Goal: Task Accomplishment & Management: Complete application form

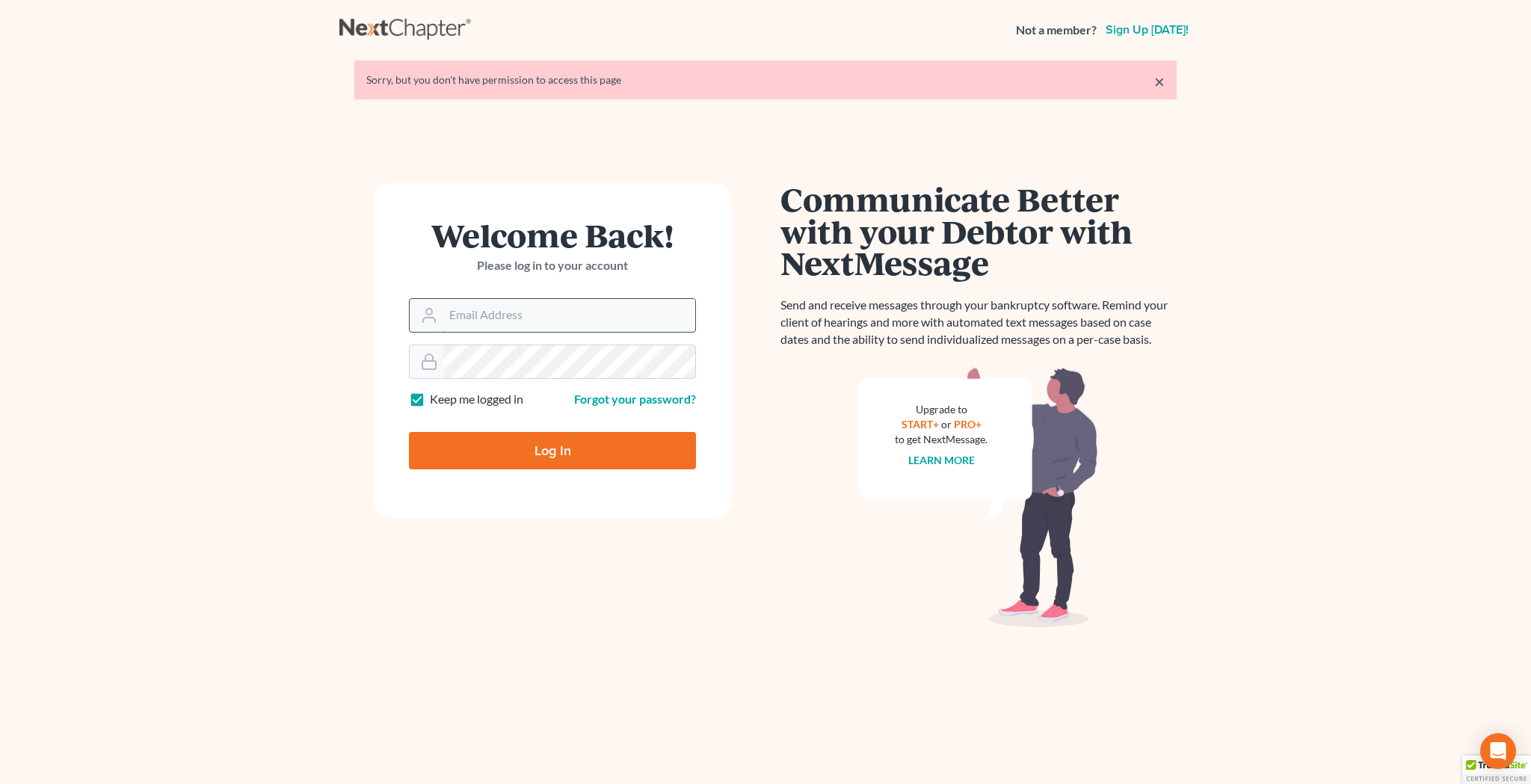
click at [549, 324] on input "Email Address" at bounding box center [569, 316] width 252 height 33
type input "[EMAIL_ADDRESS][DOMAIN_NAME]"
type input "Thinking..."
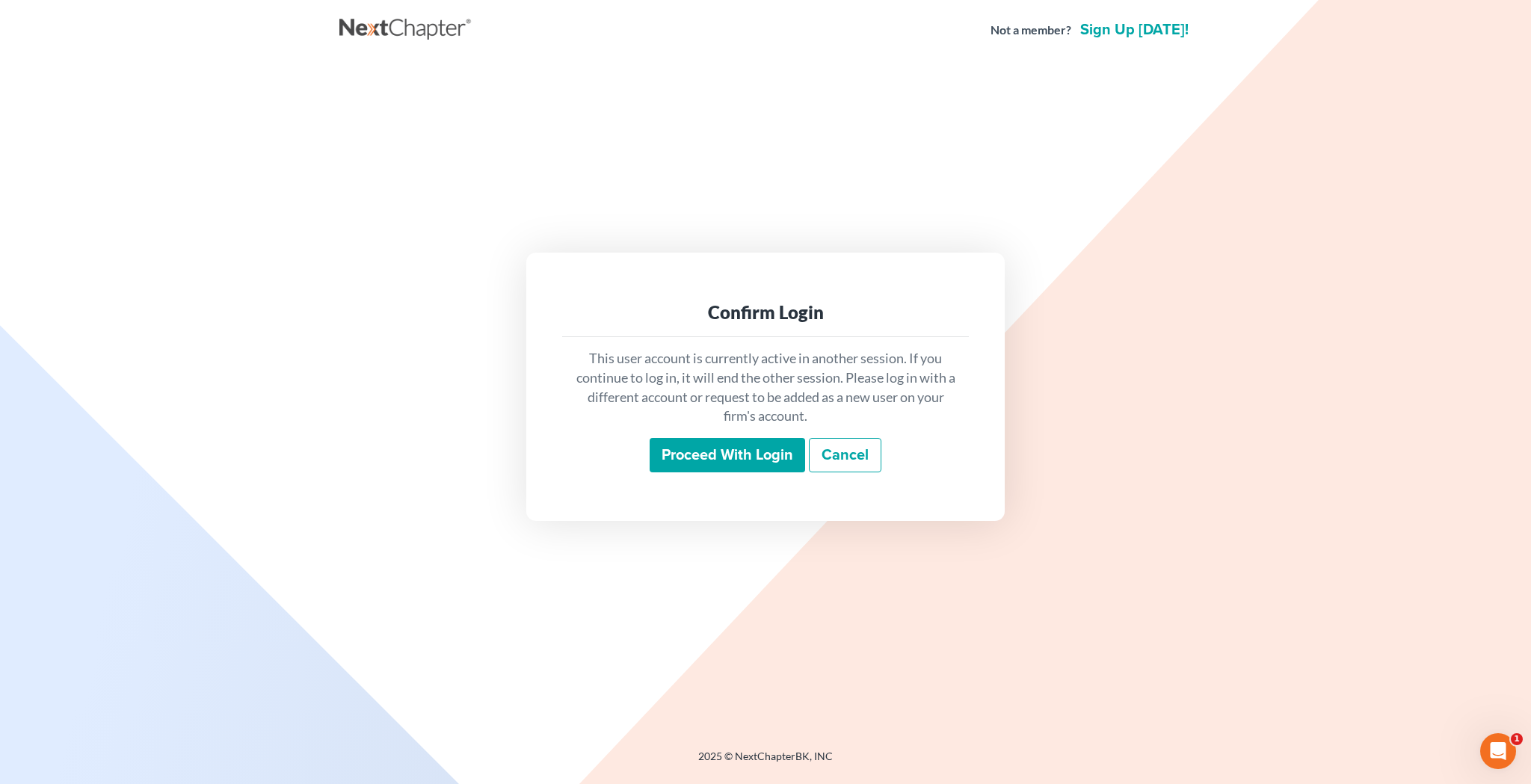
click at [692, 452] on input "Proceed with login" at bounding box center [727, 456] width 156 height 35
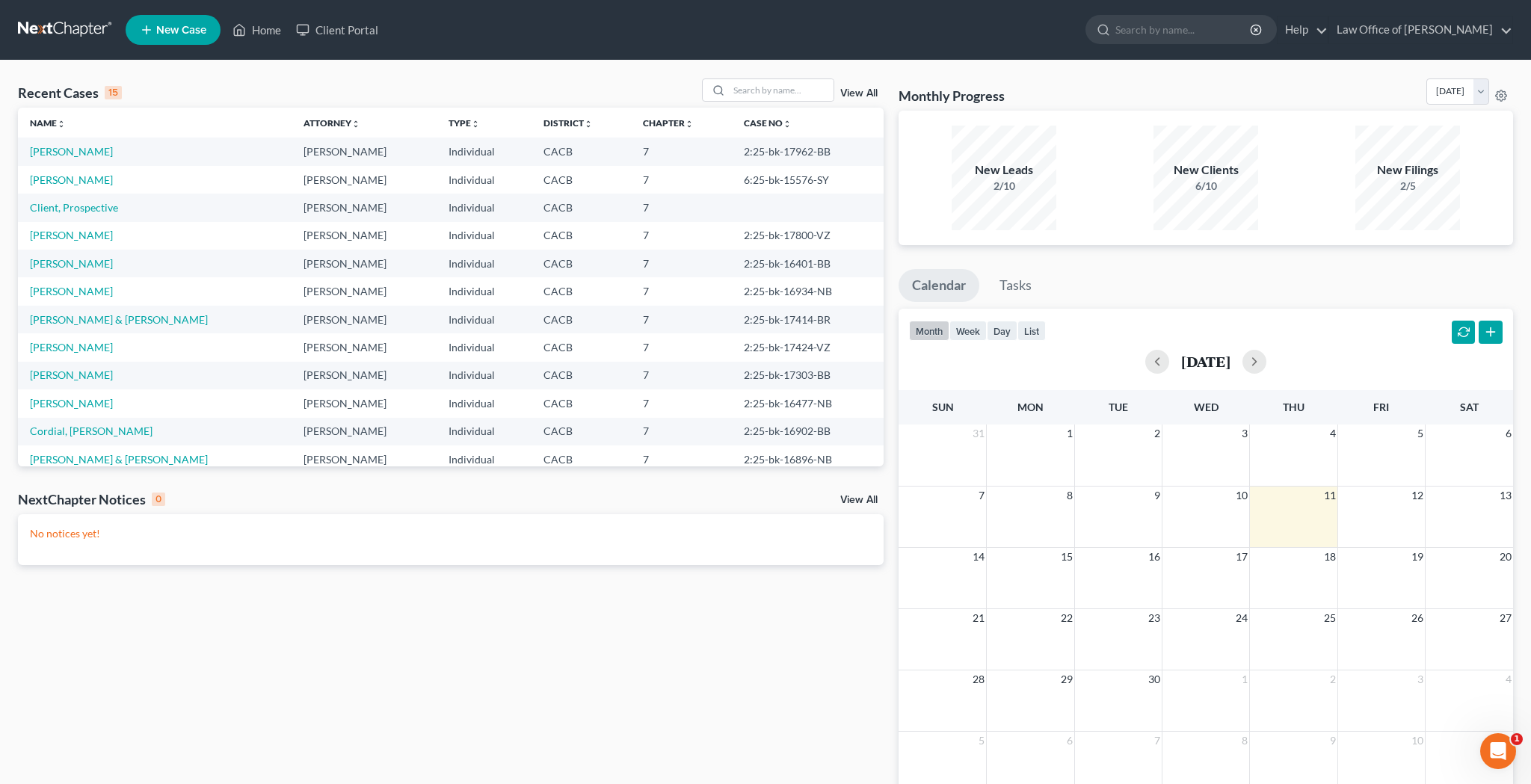
click at [185, 28] on span "New Case" at bounding box center [181, 30] width 50 height 11
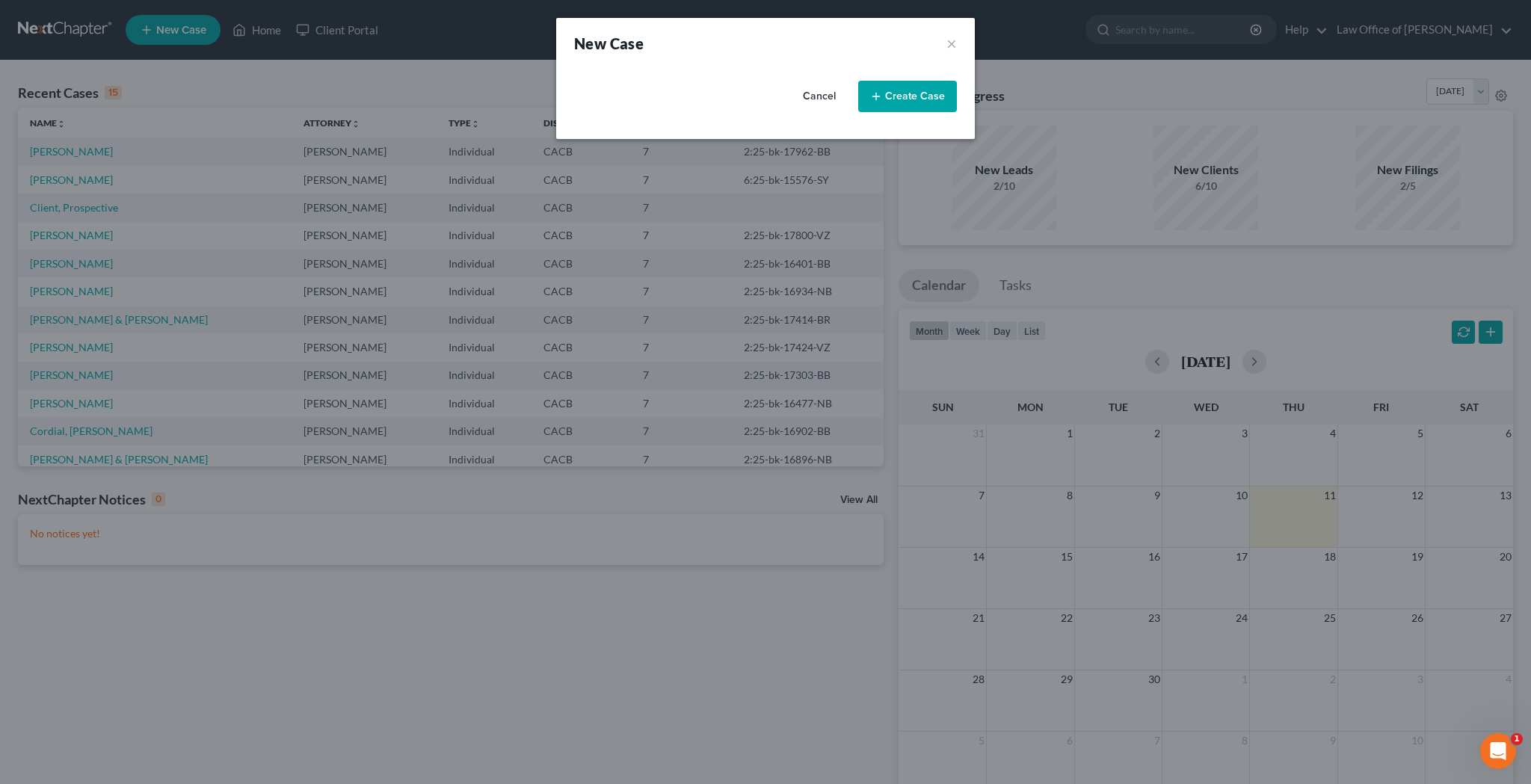
select select "7"
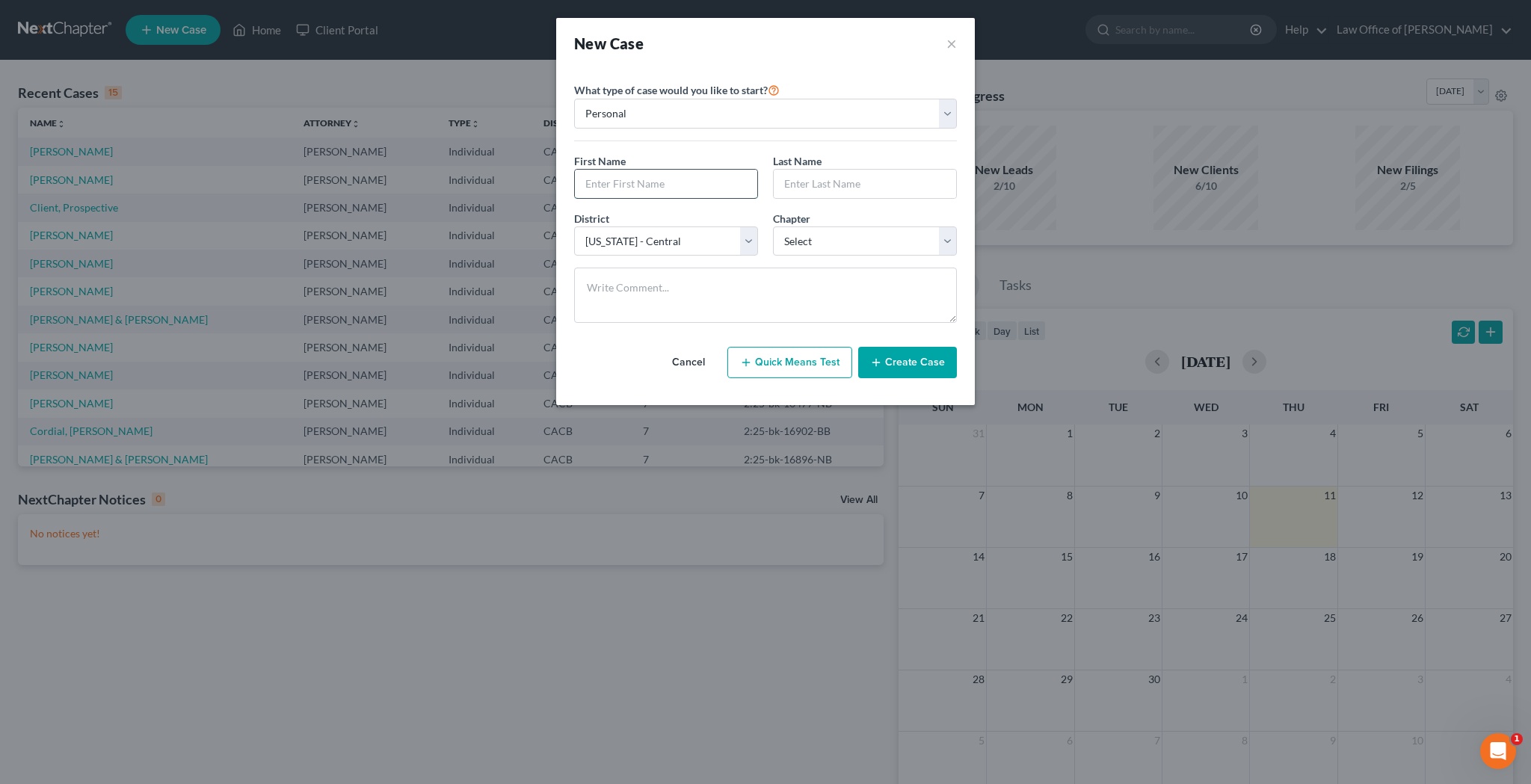
click at [623, 189] on input "text" at bounding box center [666, 184] width 182 height 28
type input "[PERSON_NAME]"
click at [830, 184] on input "text" at bounding box center [865, 184] width 182 height 28
type input "El Fadly"
click at [802, 303] on textarea at bounding box center [765, 295] width 383 height 55
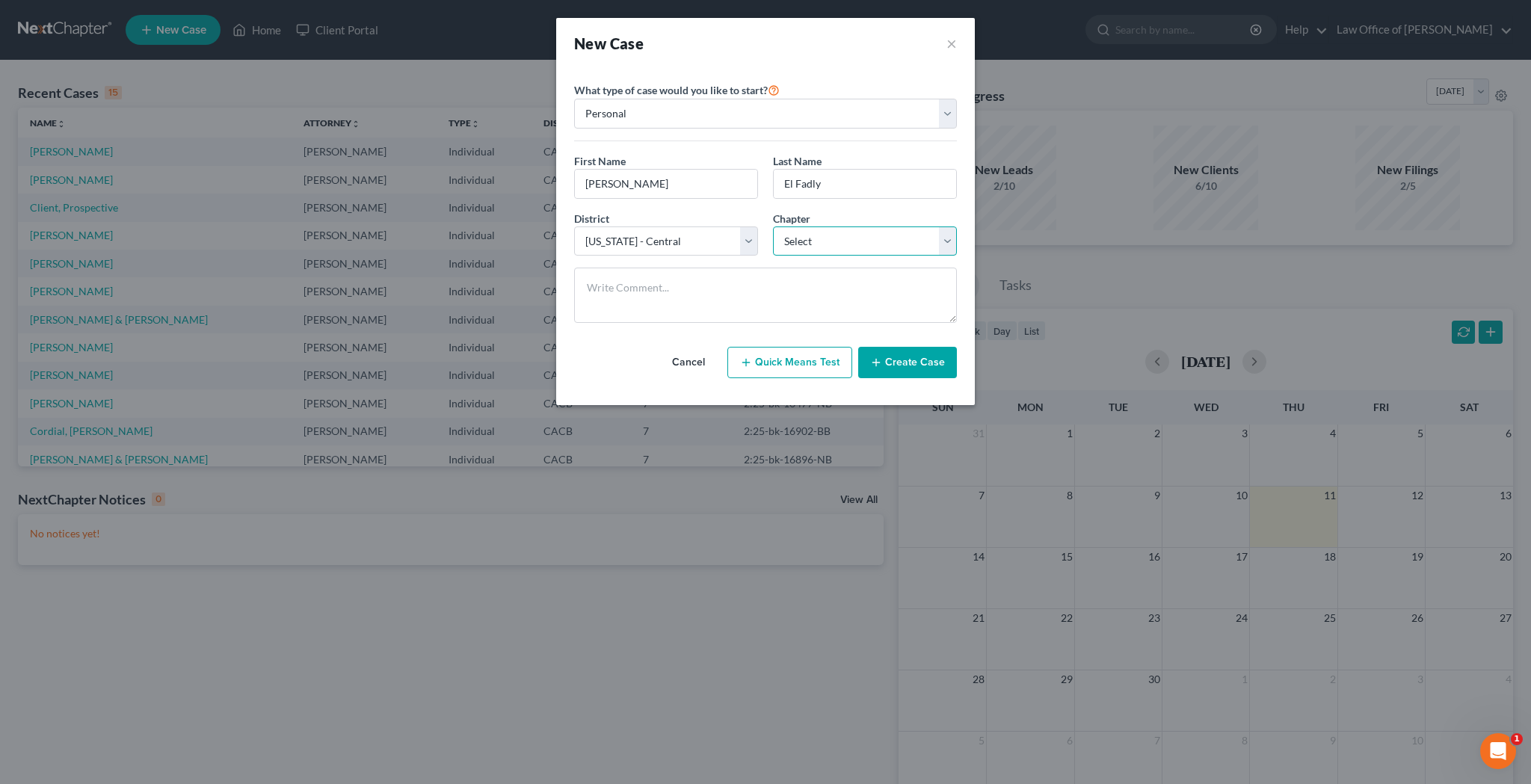
select select "0"
click at [901, 366] on button "Create Case" at bounding box center [907, 362] width 99 height 32
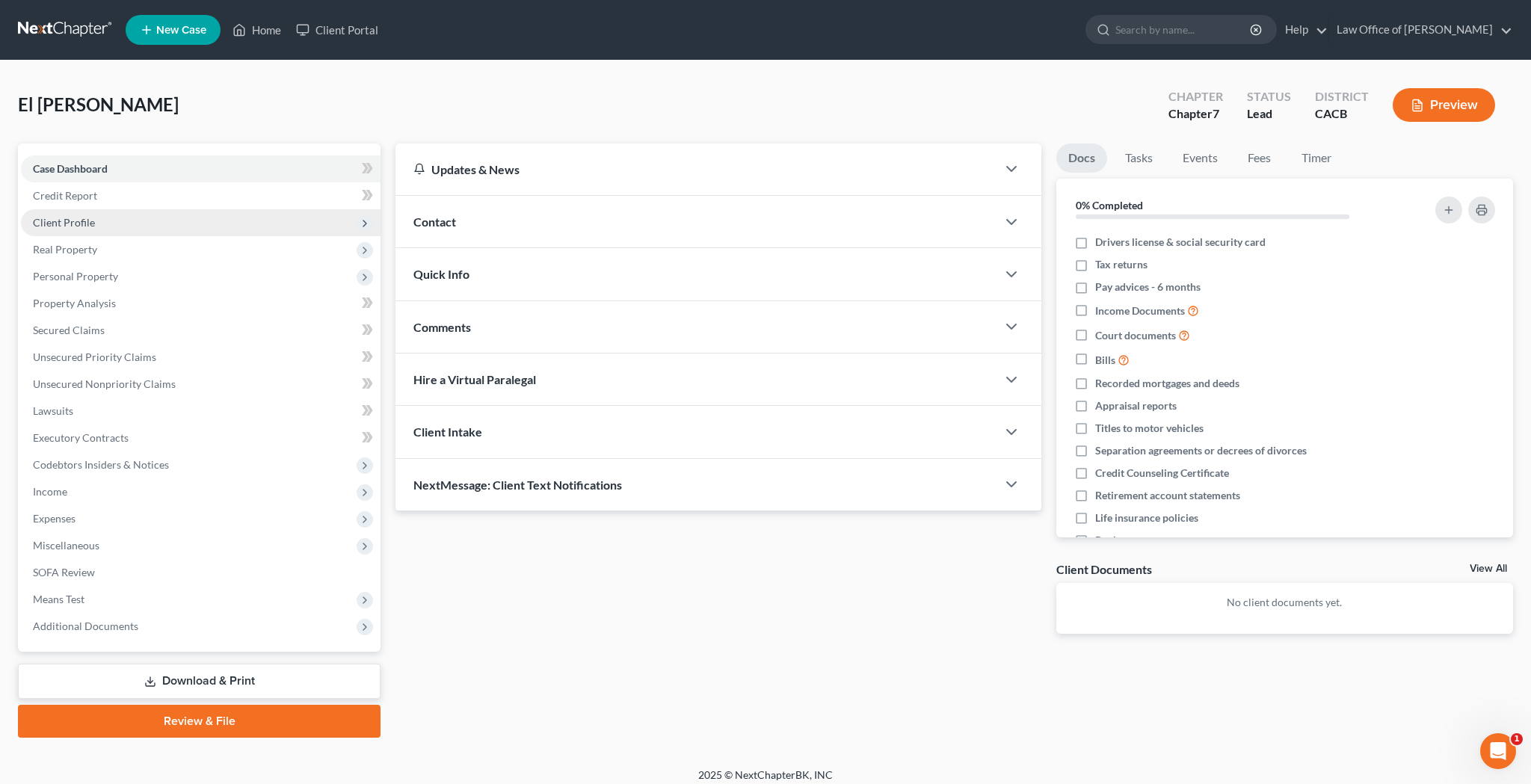
click at [103, 221] on span "Client Profile" at bounding box center [201, 223] width 359 height 27
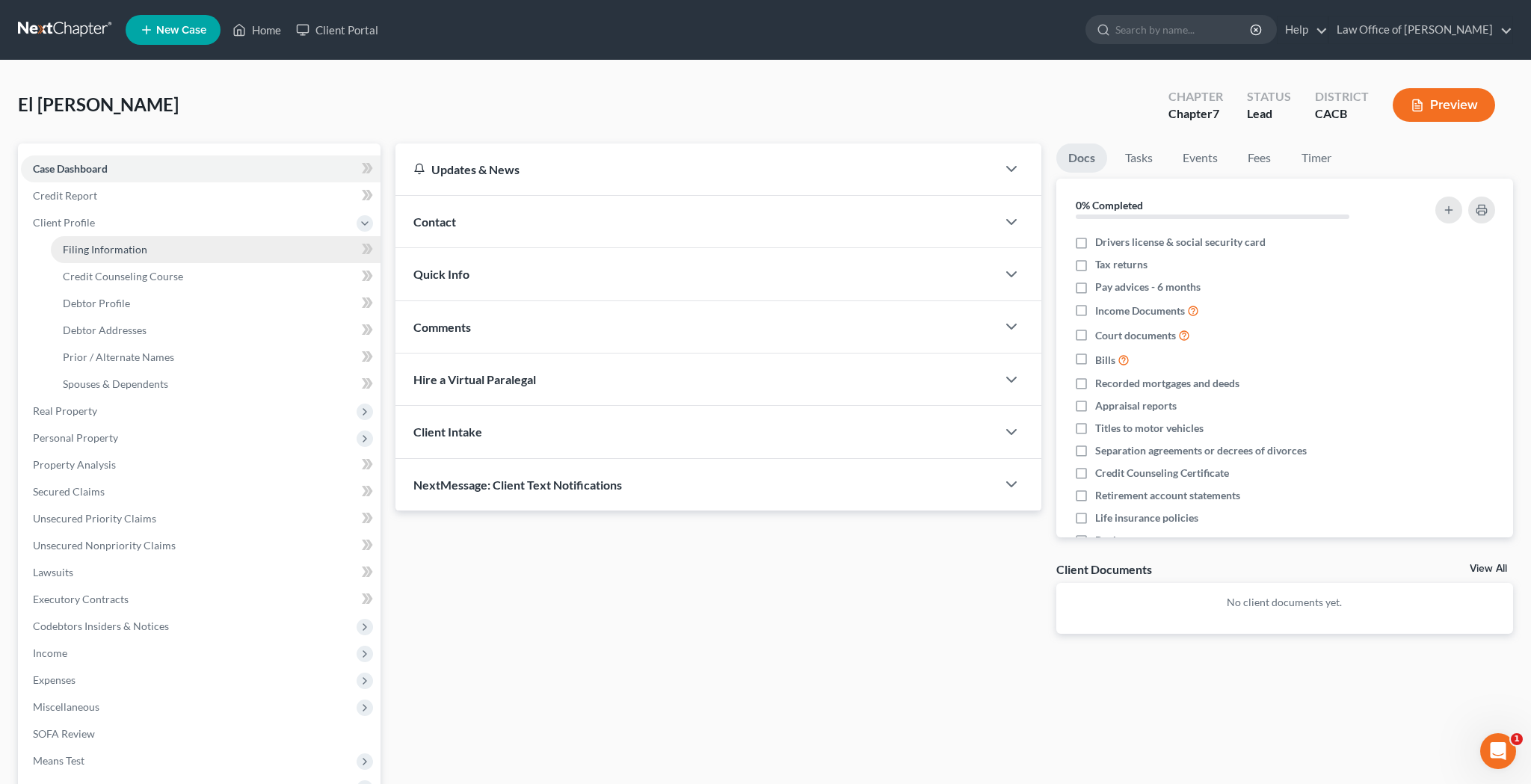
click at [102, 246] on span "Filing Information" at bounding box center [105, 249] width 84 height 13
select select "1"
select select "0"
select select "7"
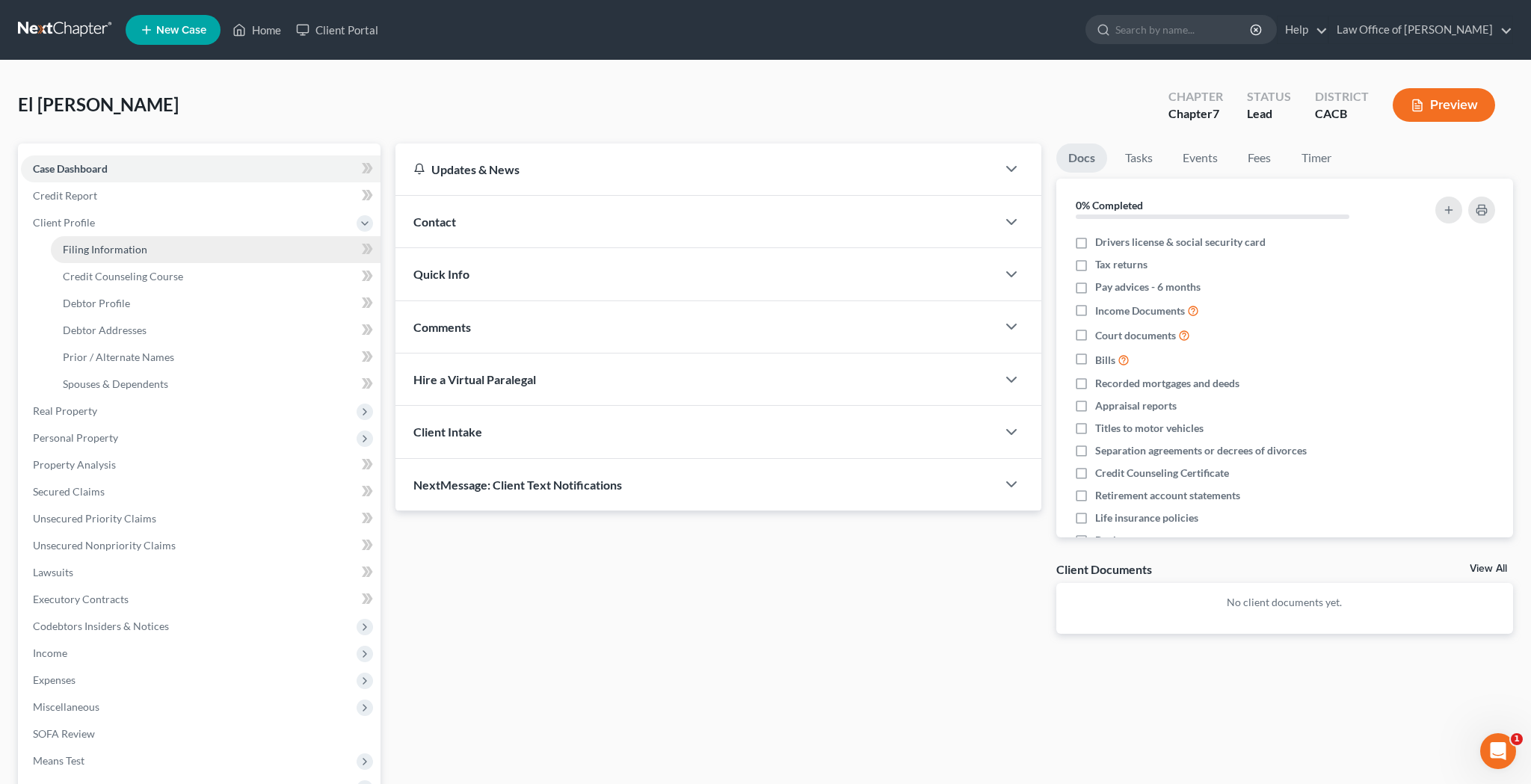
select select "4"
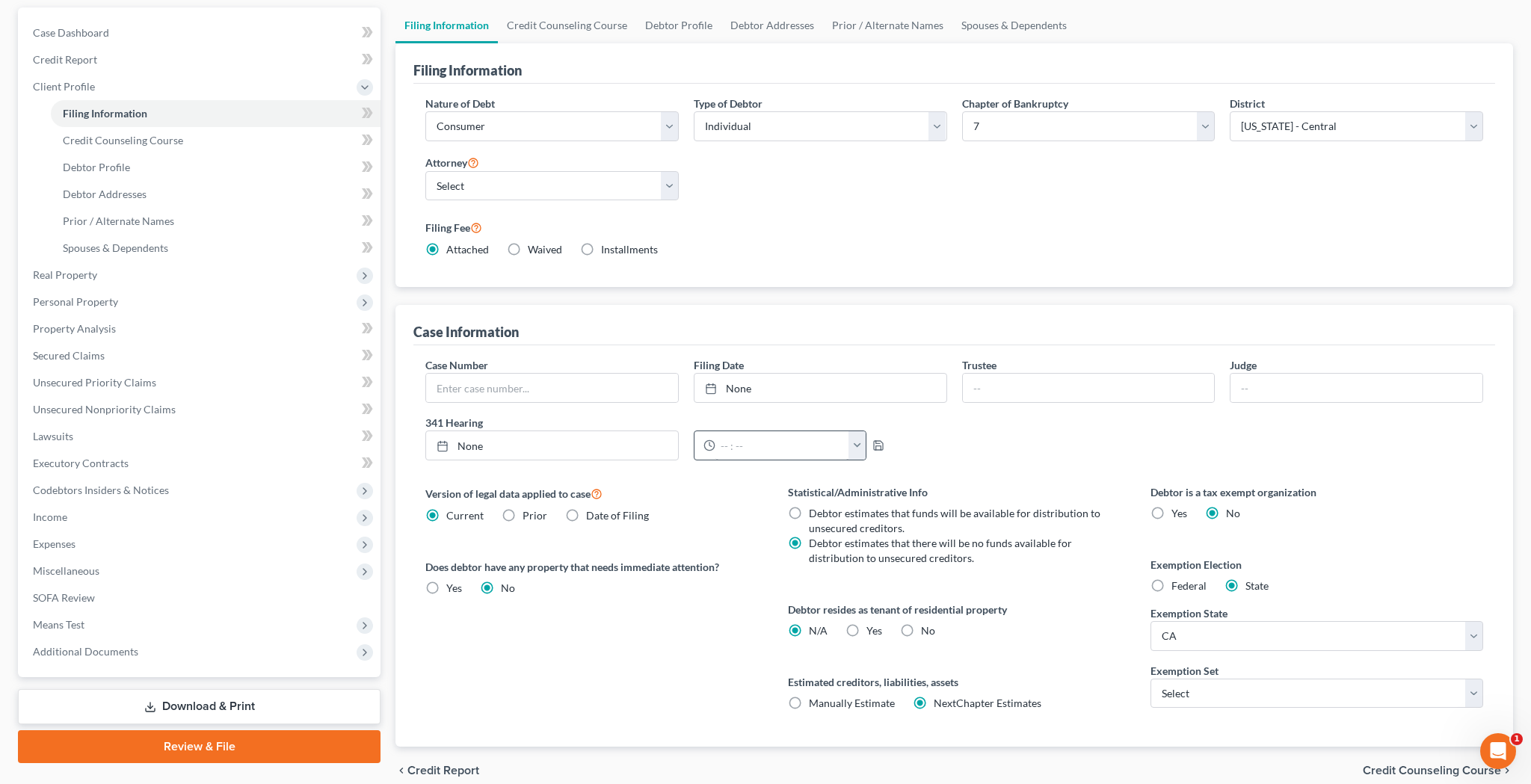
scroll to position [137, 0]
click at [867, 628] on label "Yes Yes" at bounding box center [875, 630] width 16 height 15
click at [872, 628] on input "Yes Yes" at bounding box center [877, 628] width 9 height 9
radio input "true"
radio input "false"
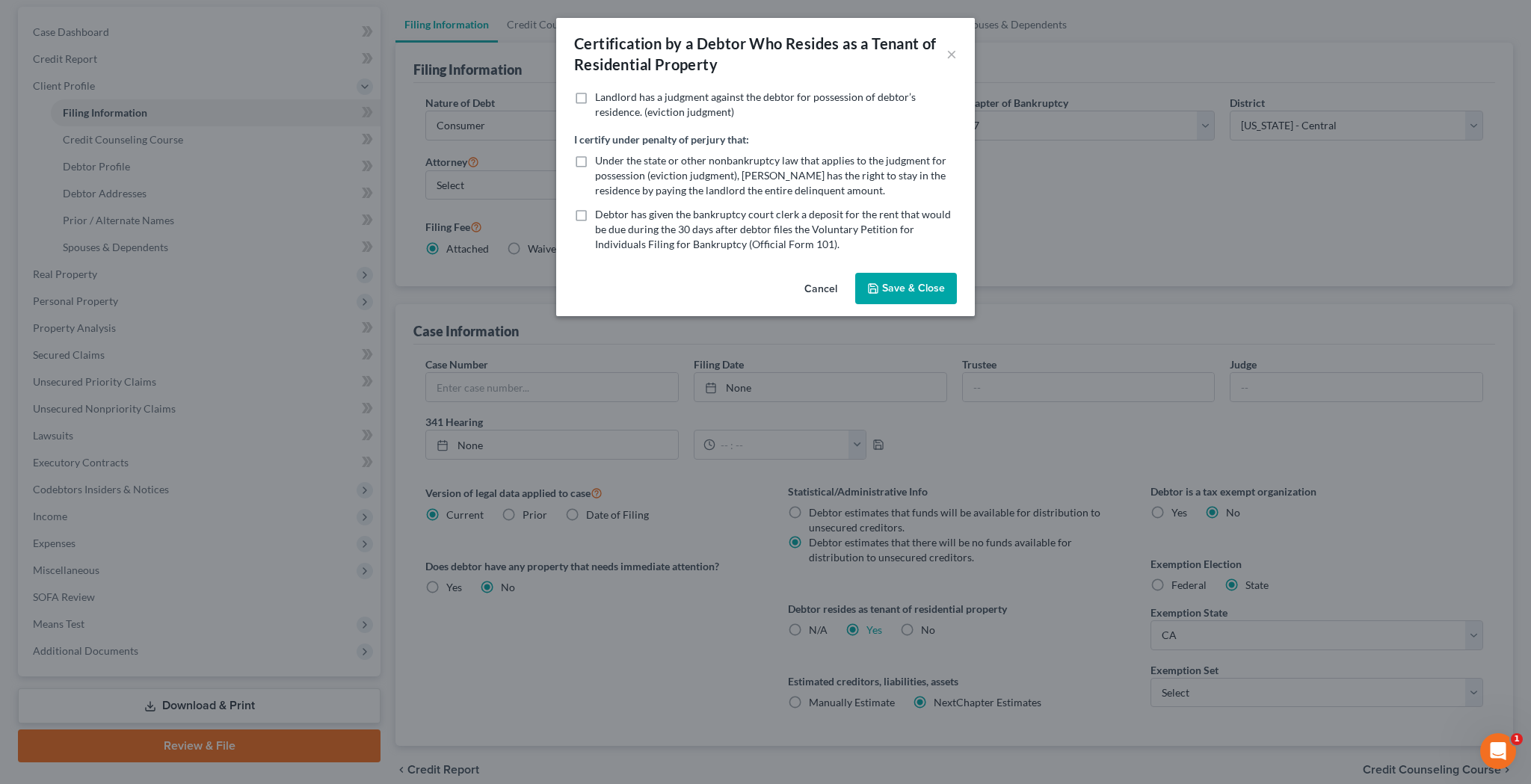
click at [895, 283] on button "Save & Close" at bounding box center [906, 289] width 102 height 32
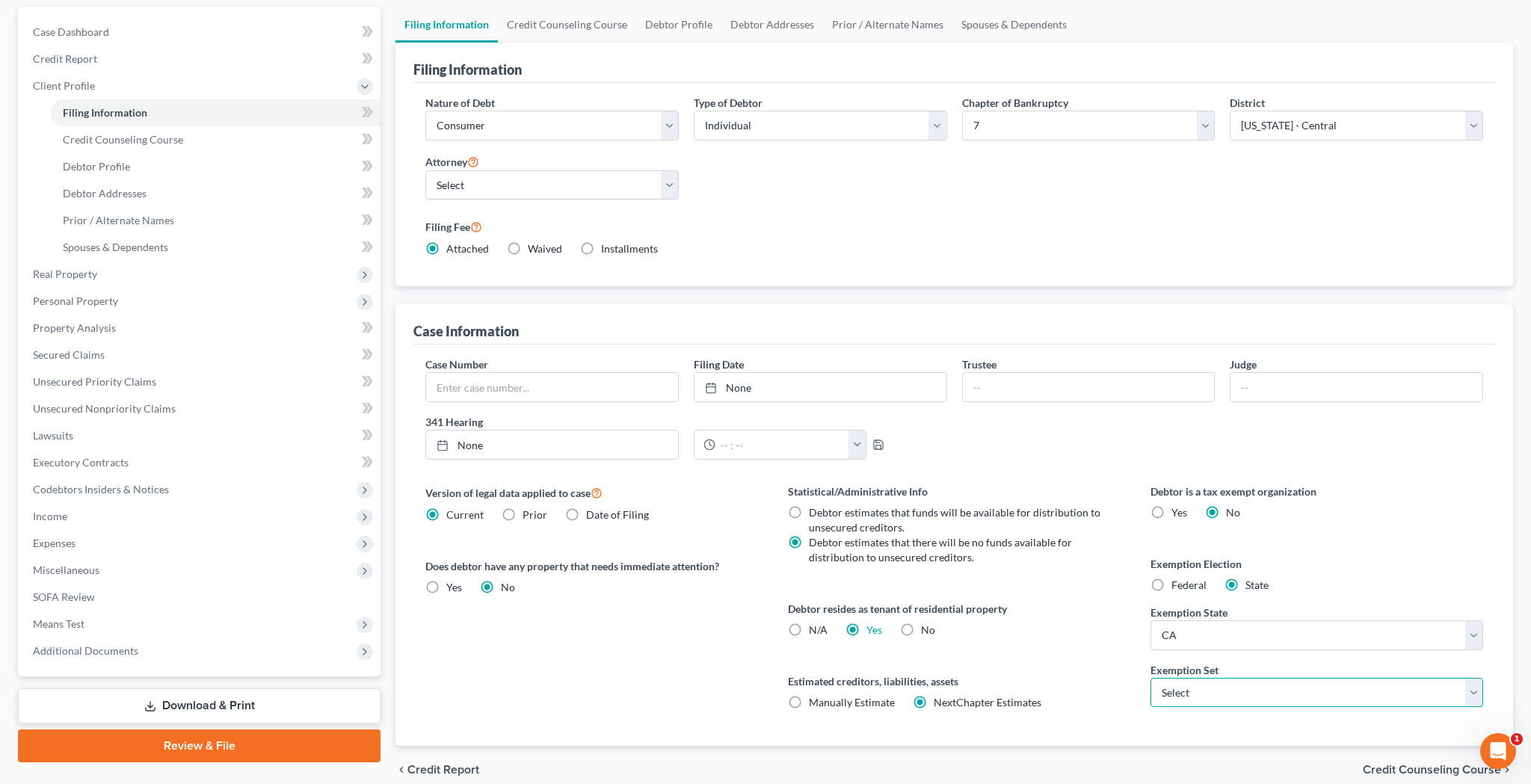
select select "0"
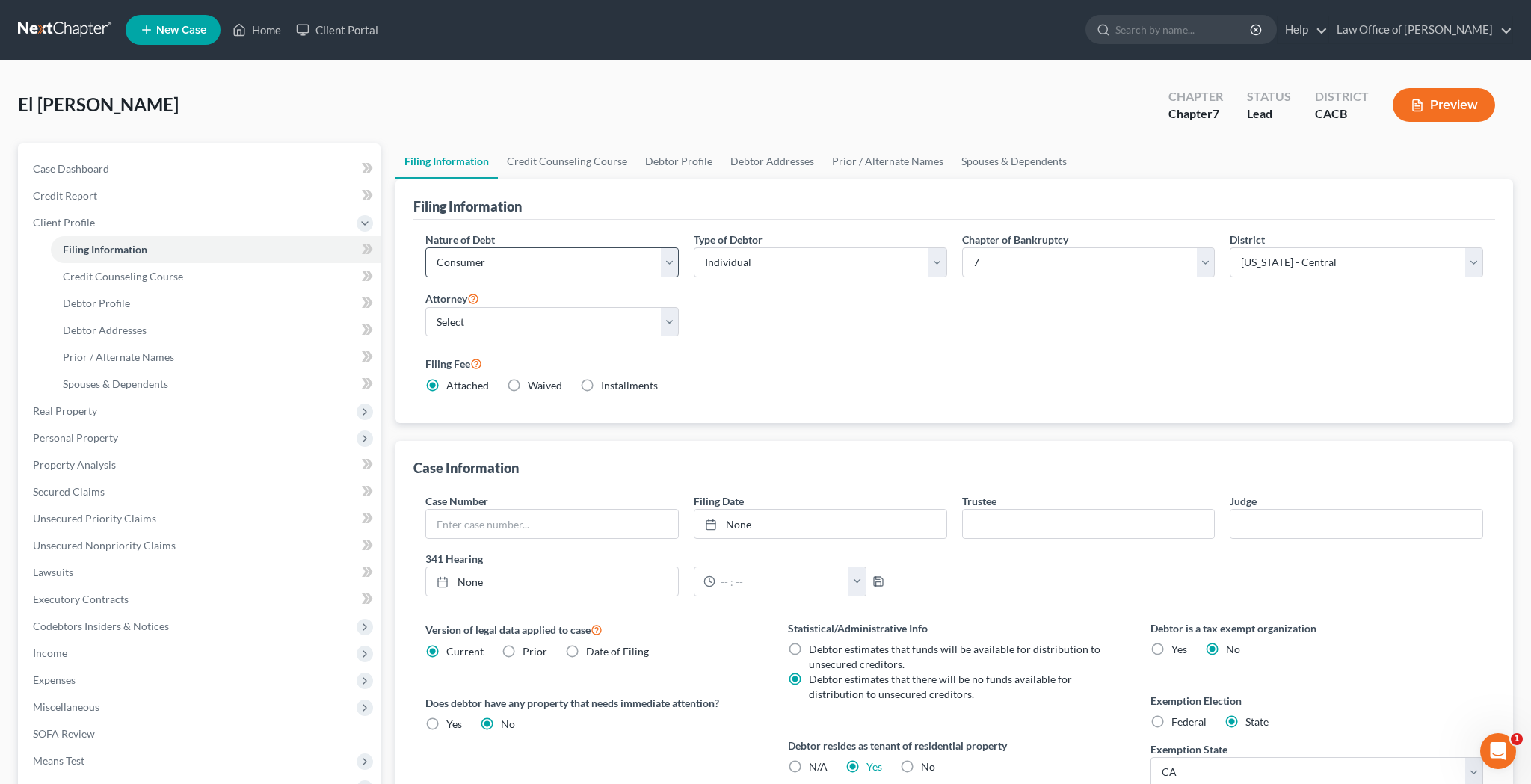
scroll to position [0, 0]
click at [670, 165] on link "Debtor Profile" at bounding box center [679, 161] width 85 height 36
select select "0"
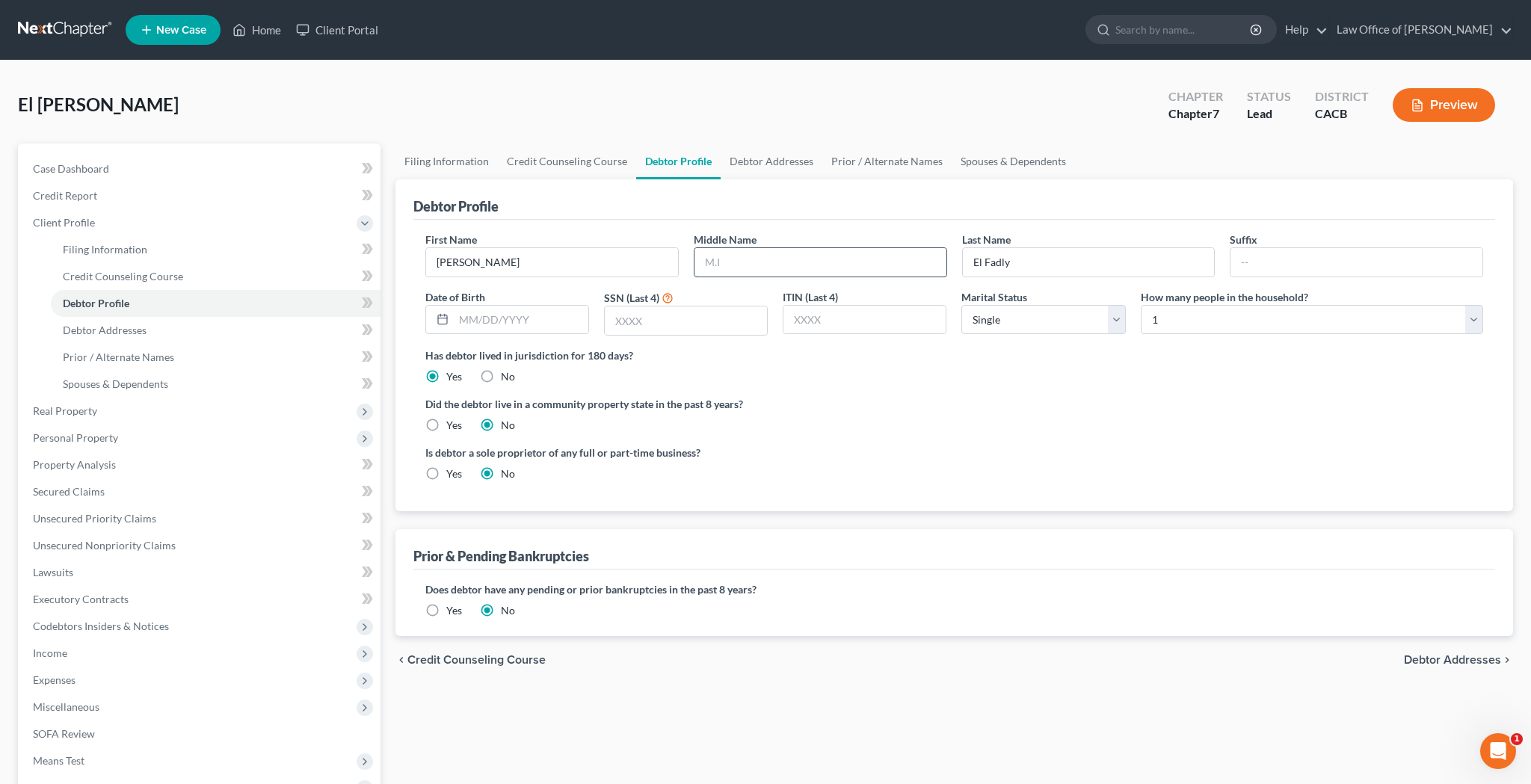
click at [746, 263] on input "text" at bounding box center [820, 262] width 252 height 28
type input "Taher"
click at [1058, 264] on input "El Fadly" at bounding box center [1089, 262] width 252 height 28
click at [565, 320] on input "text" at bounding box center [521, 320] width 134 height 28
type input "[DATE]"
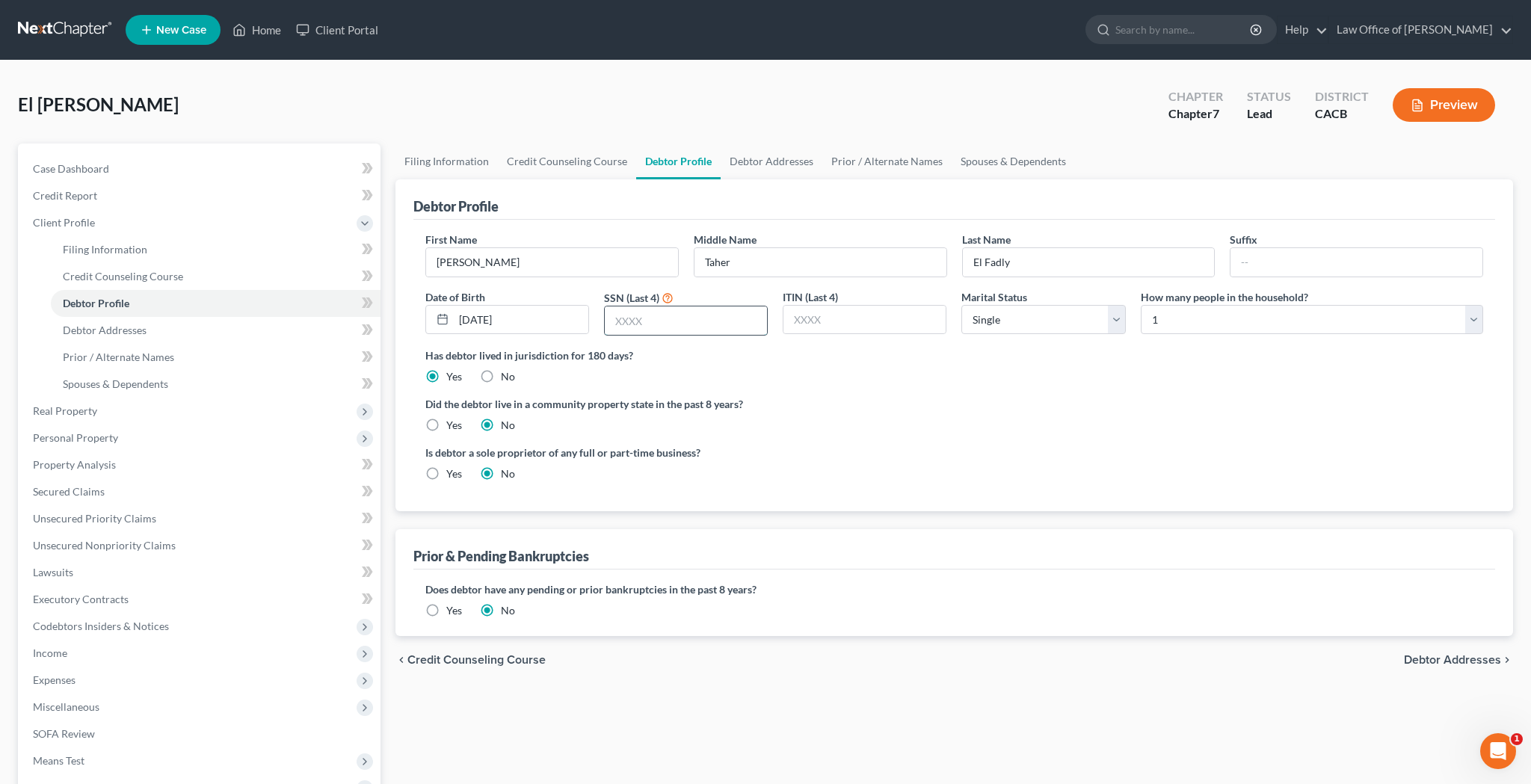
click at [718, 324] on input "text" at bounding box center [685, 321] width 162 height 28
type input "3333"
select select "1"
select select "2"
click at [446, 426] on label "Yes" at bounding box center [454, 425] width 16 height 15
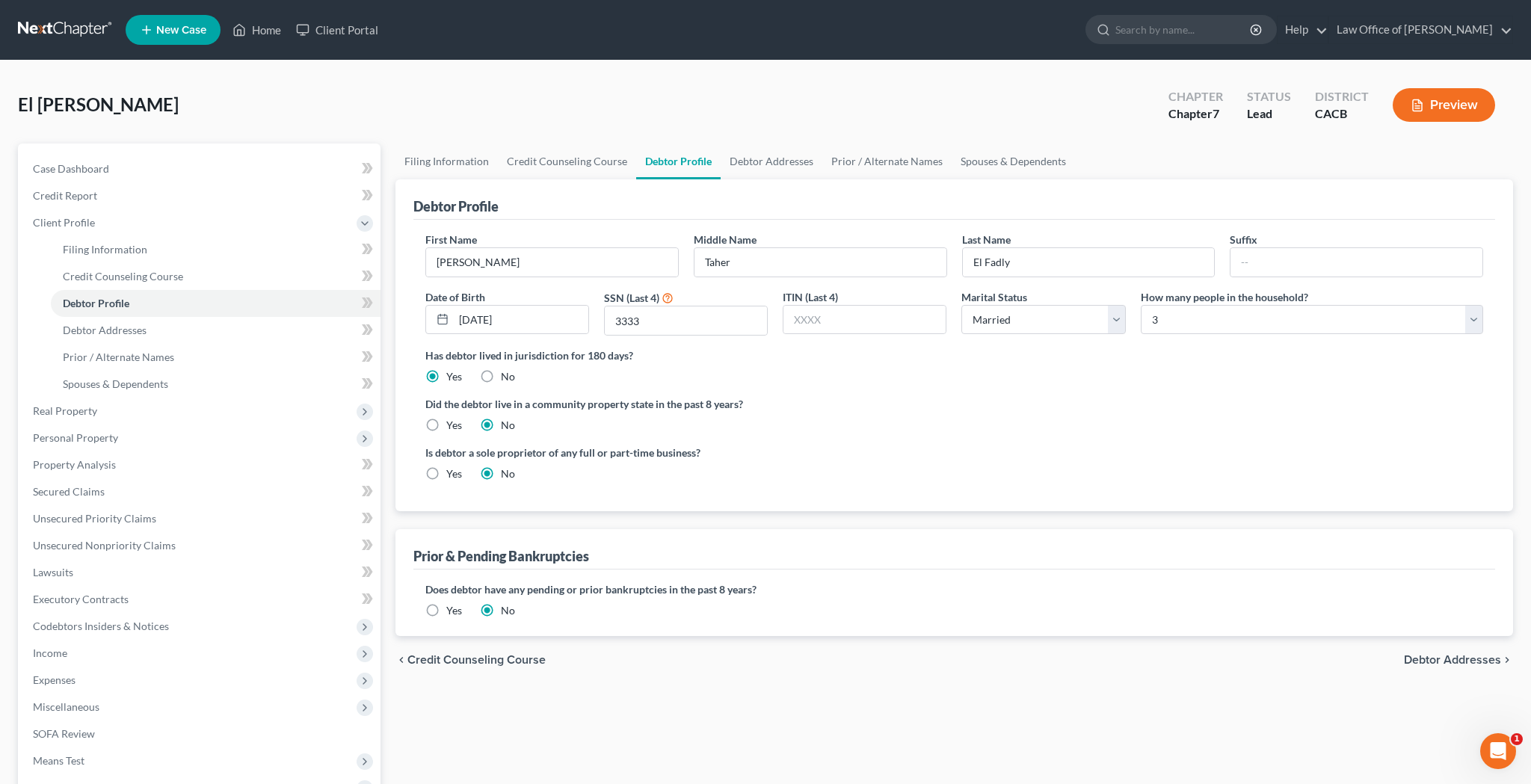
click at [452, 426] on input "Yes" at bounding box center [457, 422] width 9 height 9
radio input "true"
radio input "false"
click at [752, 170] on link "Debtor Addresses" at bounding box center [771, 161] width 102 height 36
select select "0"
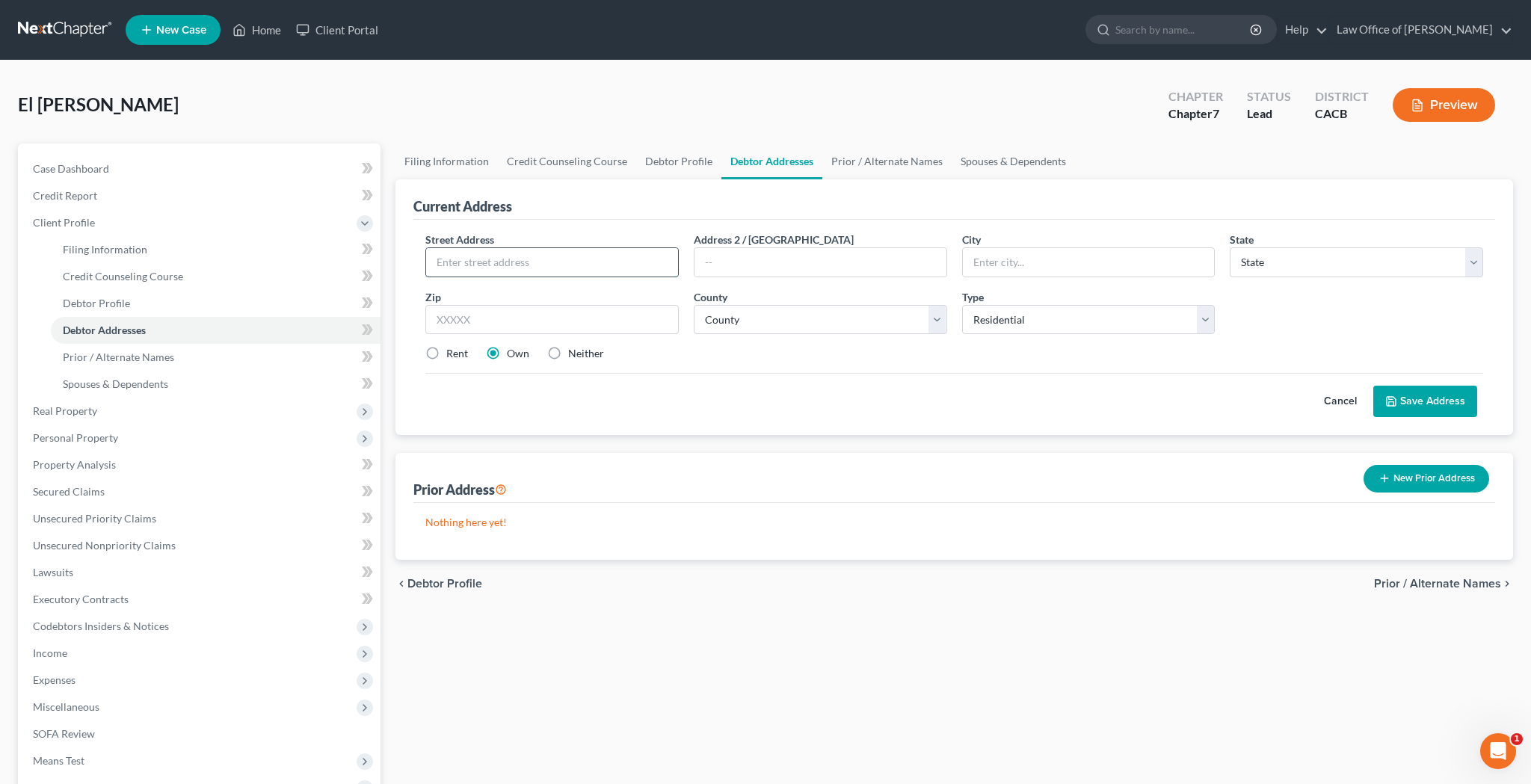
click at [584, 257] on input "text" at bounding box center [552, 262] width 252 height 28
type input "[STREET_ADDRESS]"
click at [742, 260] on input "text" at bounding box center [820, 262] width 252 height 28
type input "Apt 26"
click at [529, 322] on input "text" at bounding box center [552, 320] width 253 height 30
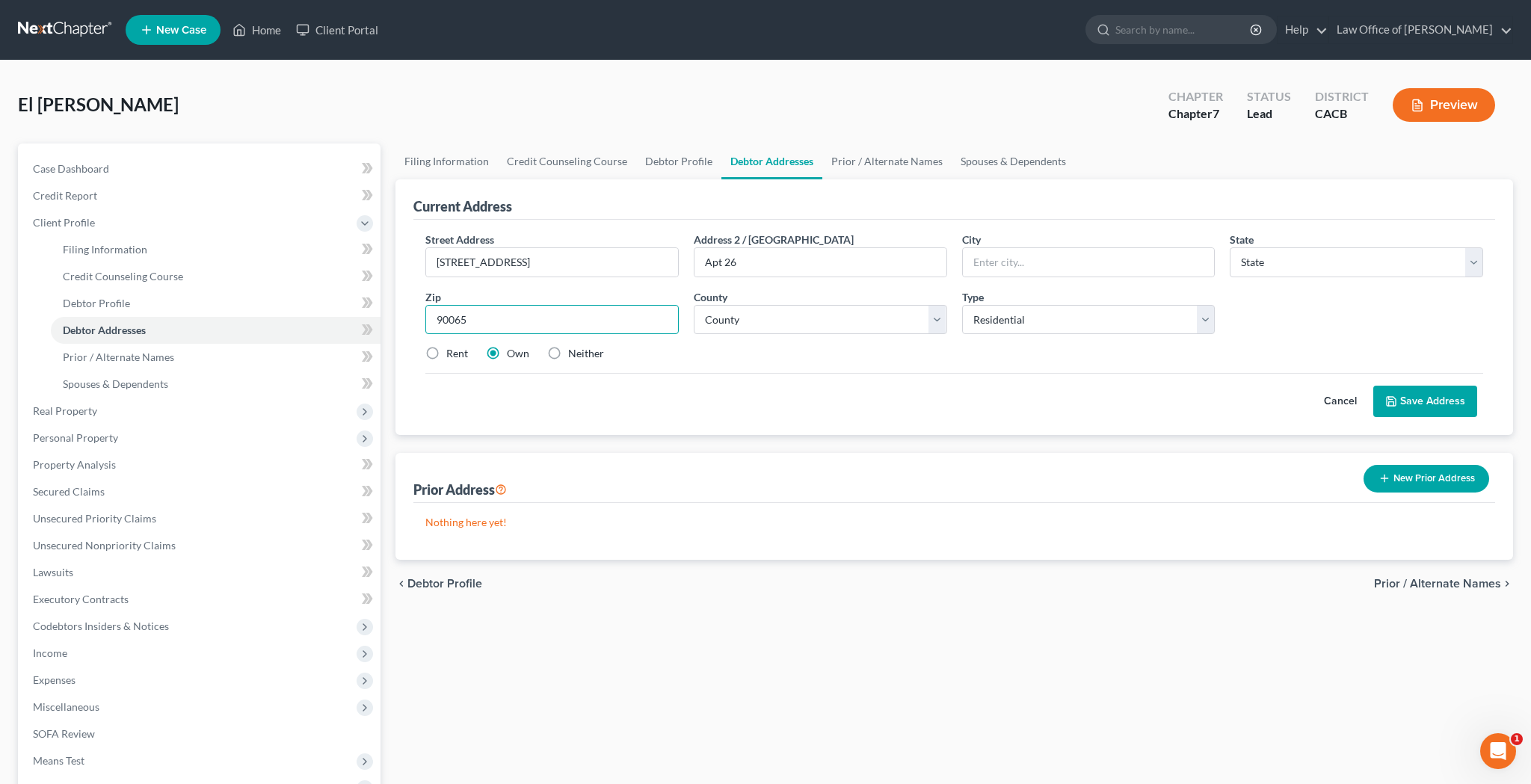
type input "90065"
click at [771, 373] on div "Street Address * [STREET_ADDRESS] * State * State [US_STATE] AK AR AZ CA CO CT …" at bounding box center [954, 303] width 1073 height 142
type input "[GEOGRAPHIC_DATA]"
select select "4"
click at [446, 351] on label "Rent" at bounding box center [456, 353] width 21 height 15
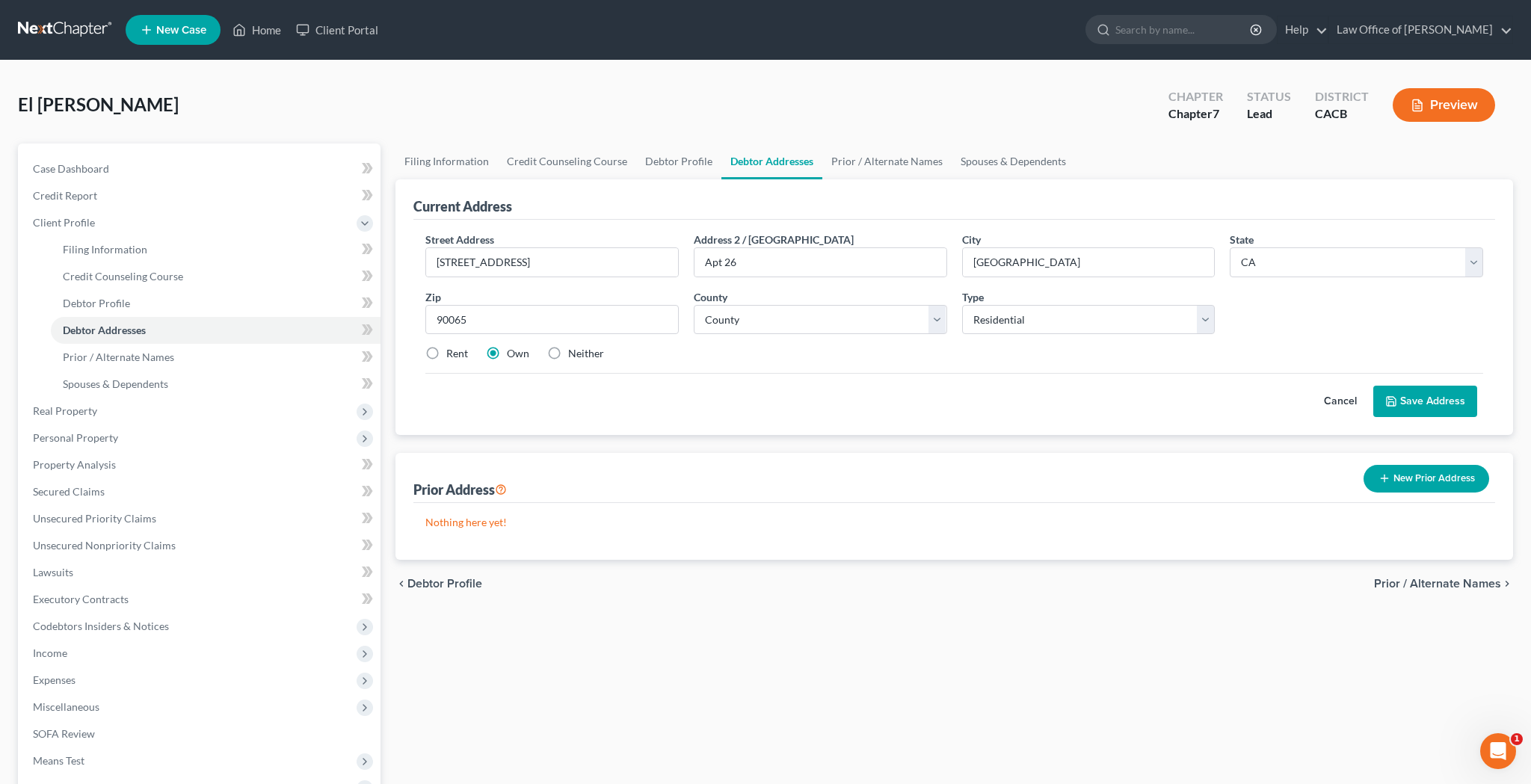
click at [452, 351] on input "Rent" at bounding box center [457, 351] width 9 height 9
radio input "true"
select select "18"
click at [1406, 398] on button "Save Address" at bounding box center [1426, 402] width 104 height 32
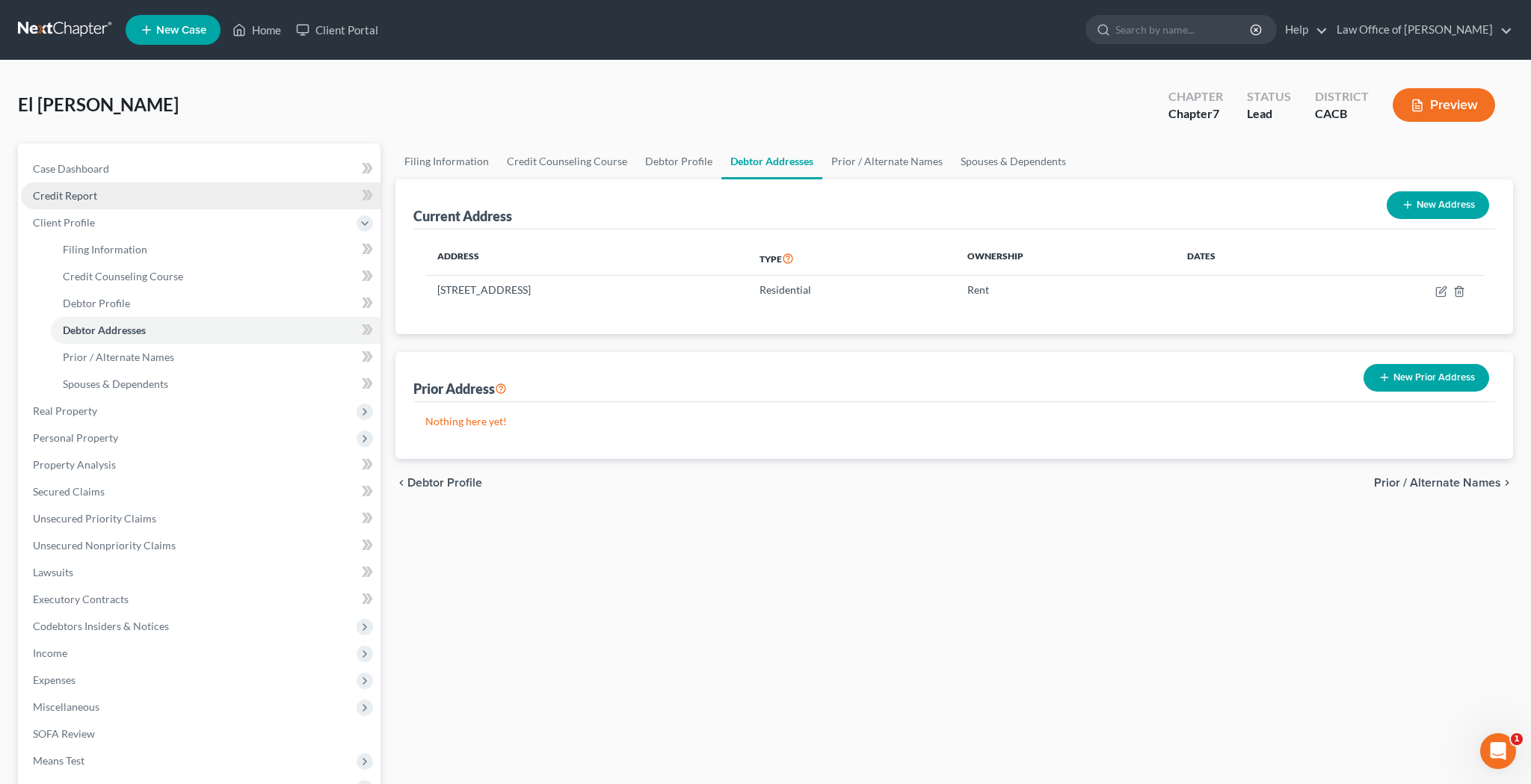
click at [130, 194] on link "Credit Report" at bounding box center [201, 196] width 359 height 27
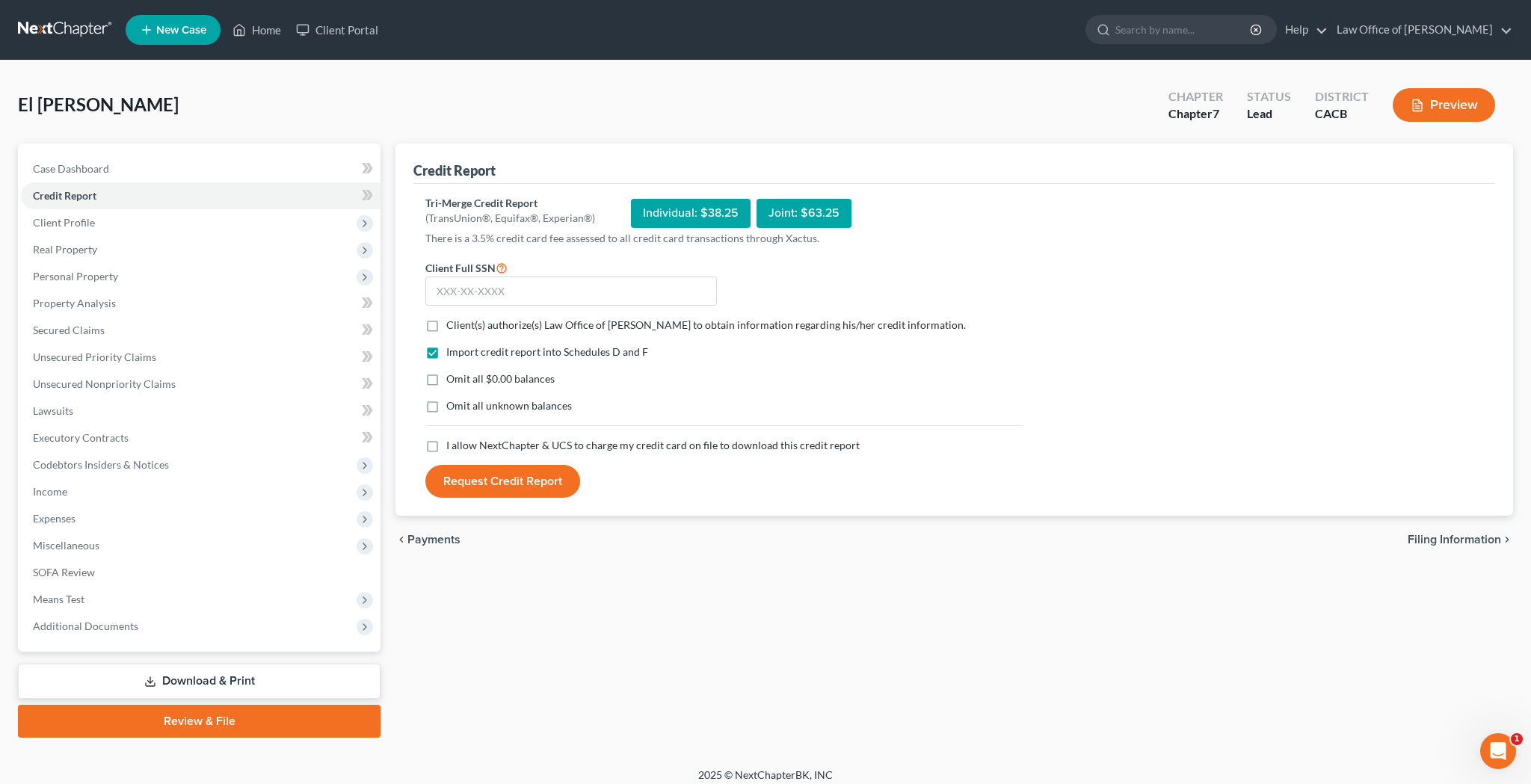
click at [446, 323] on label "Client(s) authorize(s) Law Office of [PERSON_NAME] to obtain information regard…" at bounding box center [706, 324] width 520 height 15
click at [452, 323] on input "Client(s) authorize(s) Law Office of [PERSON_NAME] to obtain information regard…" at bounding box center [457, 322] width 9 height 9
checkbox input "true"
click at [446, 380] on label "Omit all $0.00 balances" at bounding box center [500, 379] width 108 height 15
click at [452, 380] on input "Omit all $0.00 balances" at bounding box center [457, 377] width 9 height 9
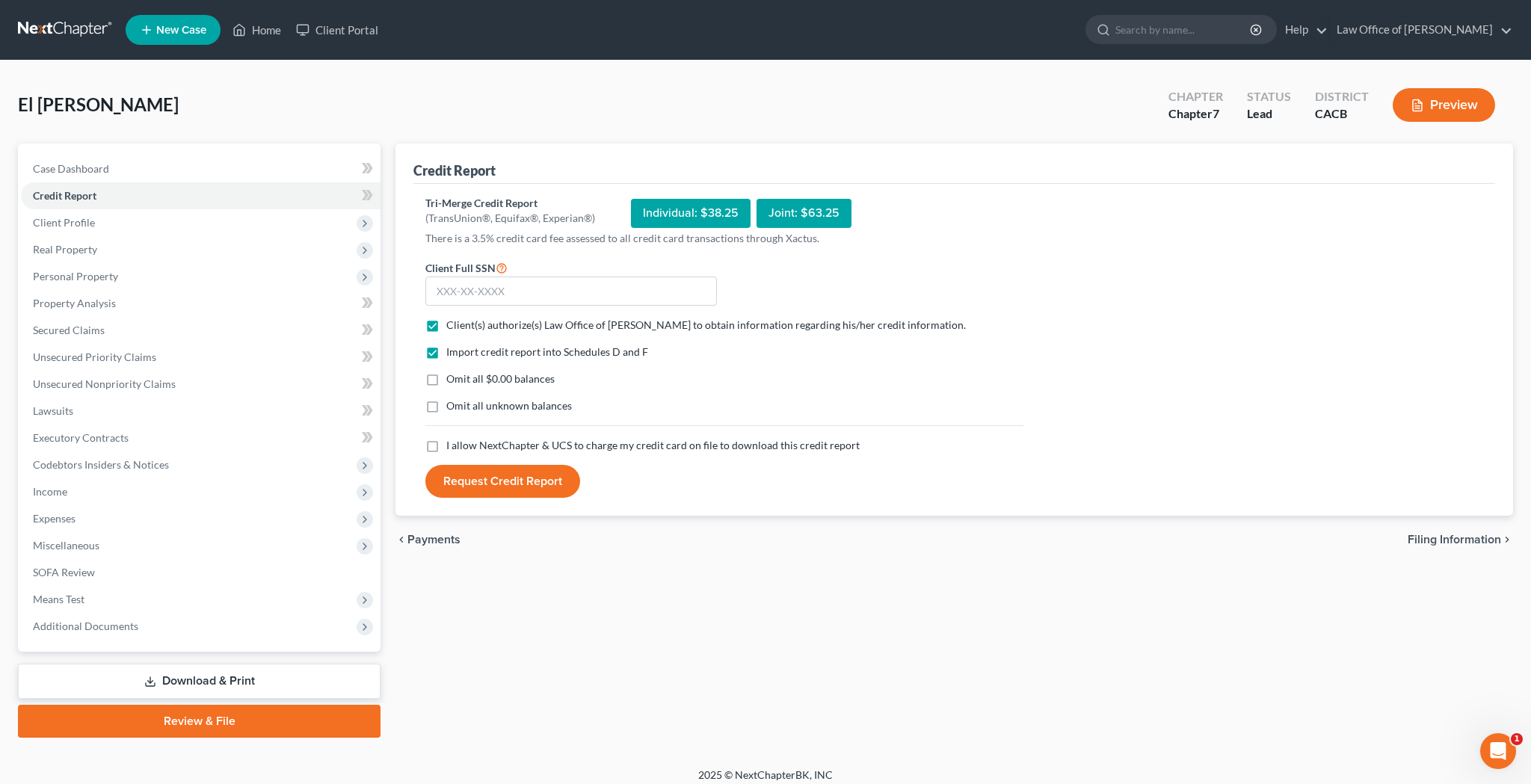
checkbox input "true"
click at [446, 446] on label "I allow NextChapter & UCS to charge my credit card on file to download this cre…" at bounding box center [653, 445] width 414 height 15
click at [452, 446] on input "I allow NextChapter & UCS to charge my credit card on file to download this cre…" at bounding box center [457, 443] width 9 height 9
checkbox input "true"
click at [495, 287] on input "text" at bounding box center [571, 291] width 291 height 30
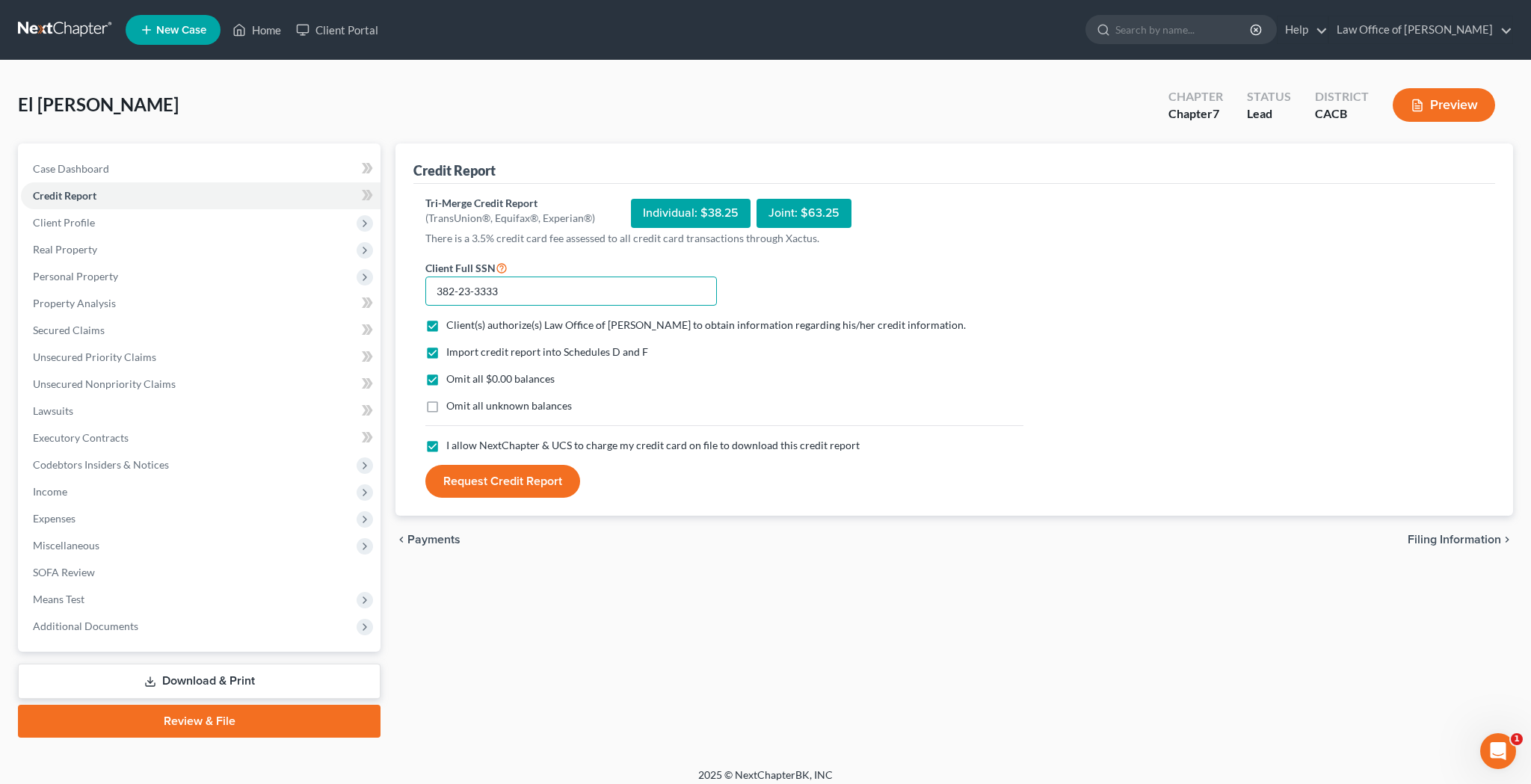
type input "382-23-3333"
click at [520, 485] on button "Request Credit Report" at bounding box center [503, 482] width 155 height 33
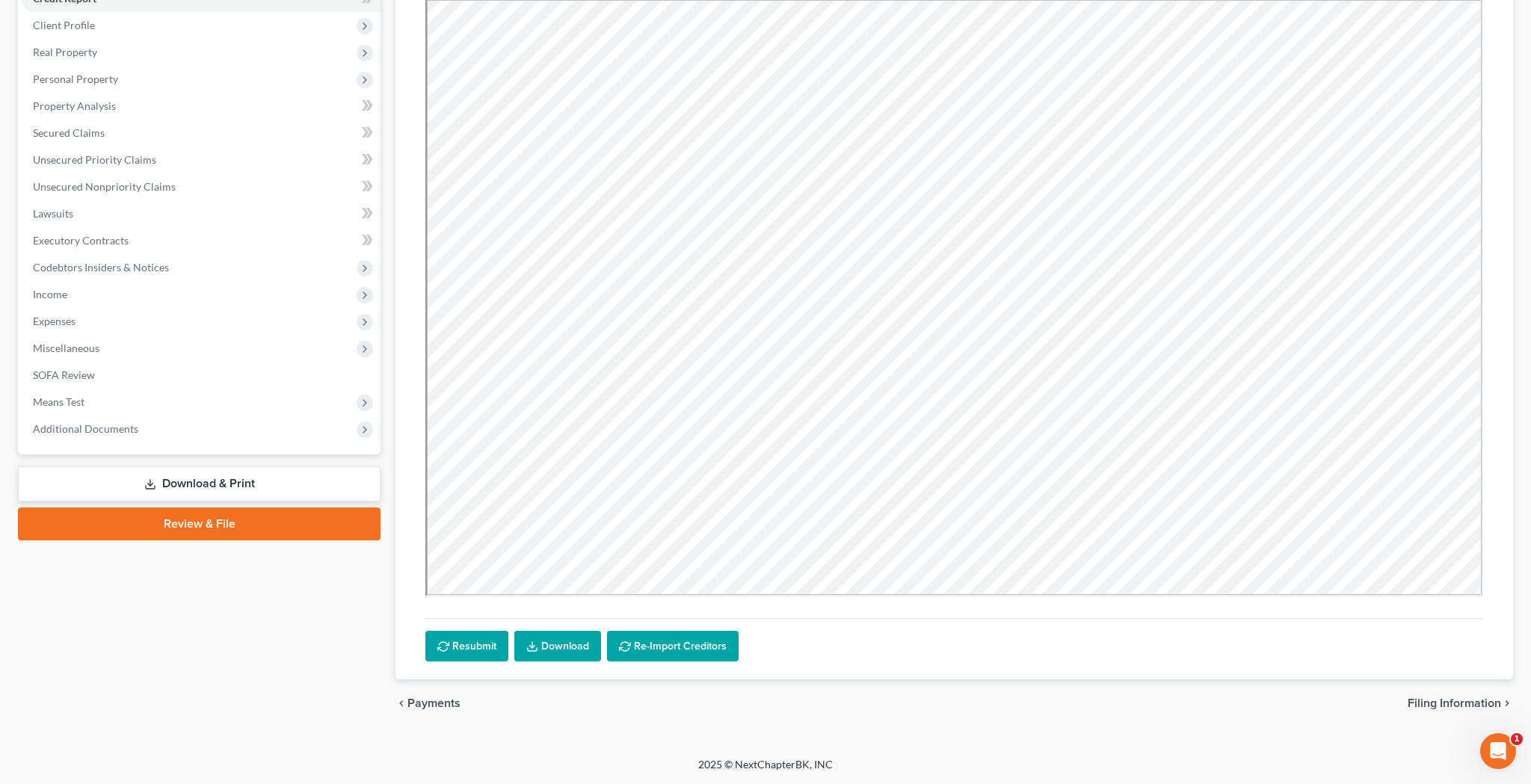
scroll to position [197, 0]
click at [567, 647] on link "Download" at bounding box center [558, 647] width 87 height 32
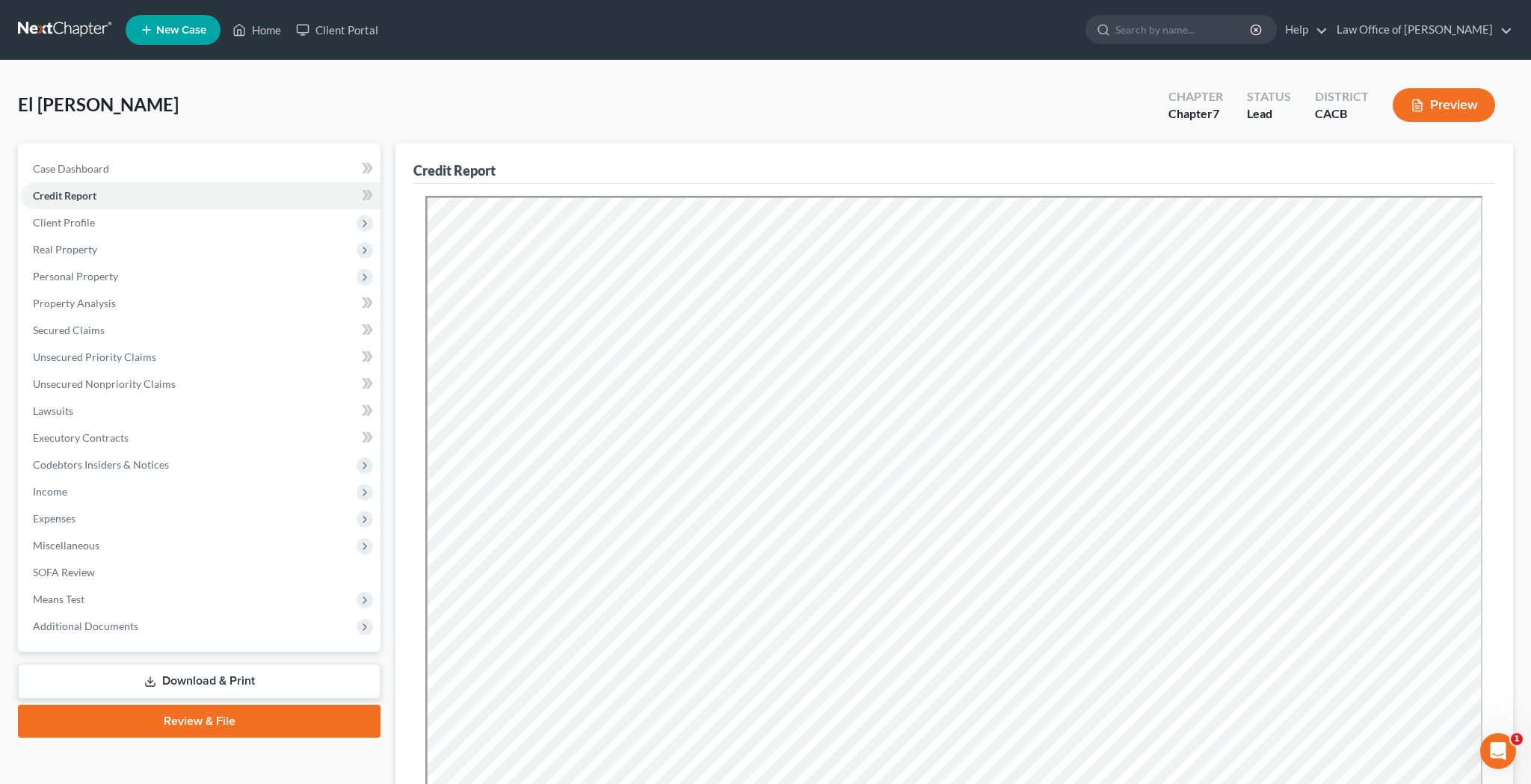
scroll to position [0, 0]
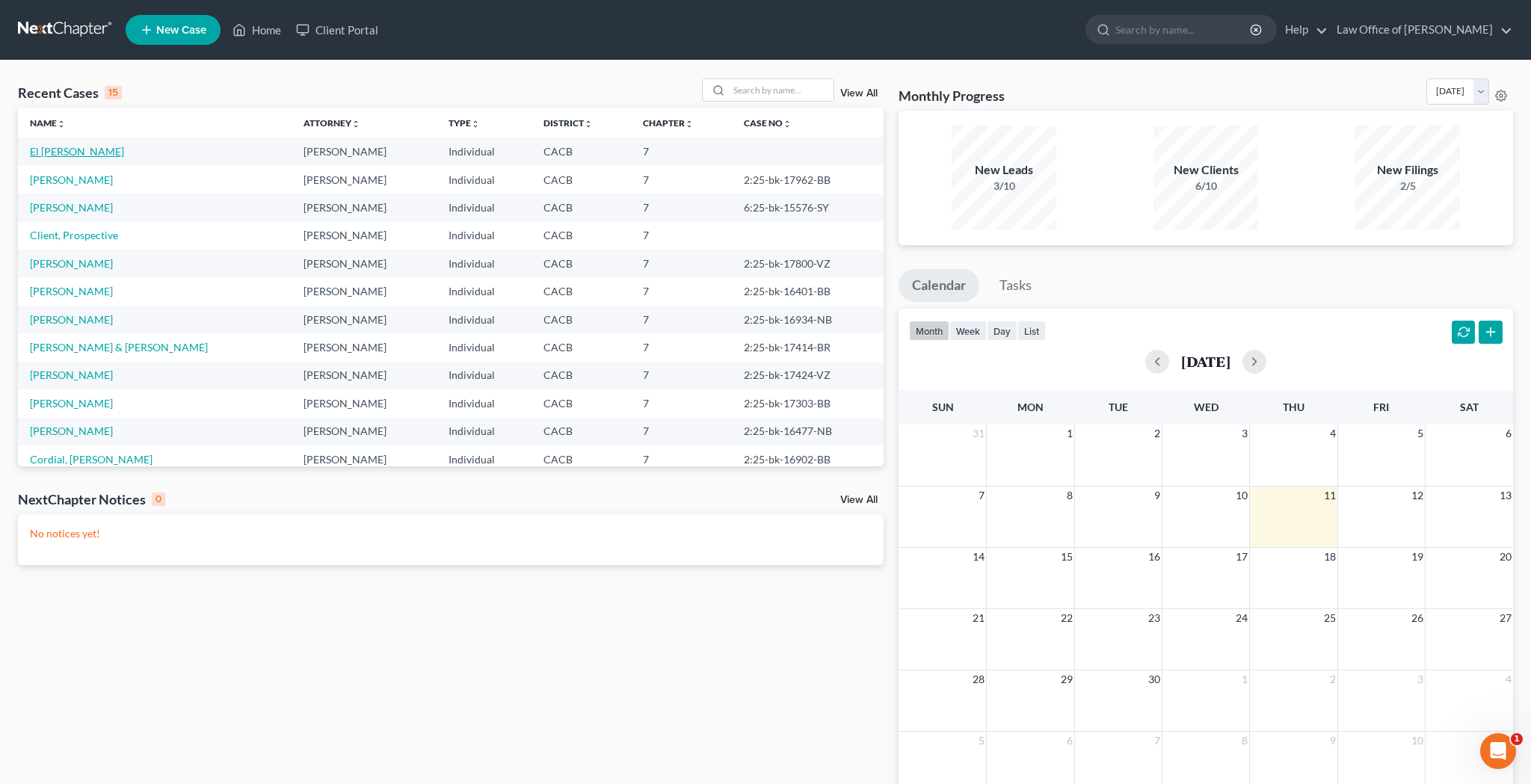
click at [81, 153] on link "El [PERSON_NAME]" at bounding box center [77, 152] width 94 height 13
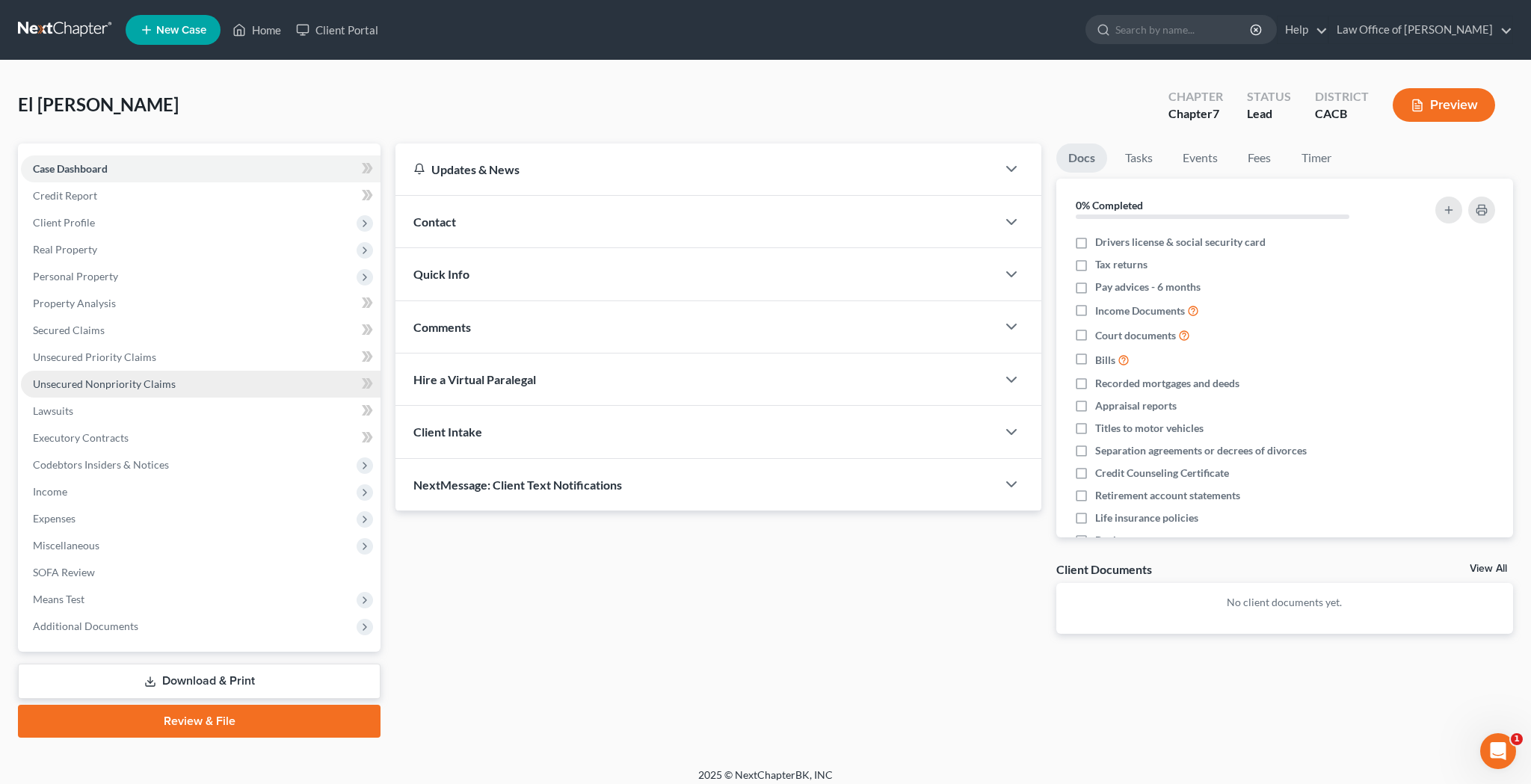
click at [107, 386] on span "Unsecured Nonpriority Claims" at bounding box center [104, 384] width 143 height 13
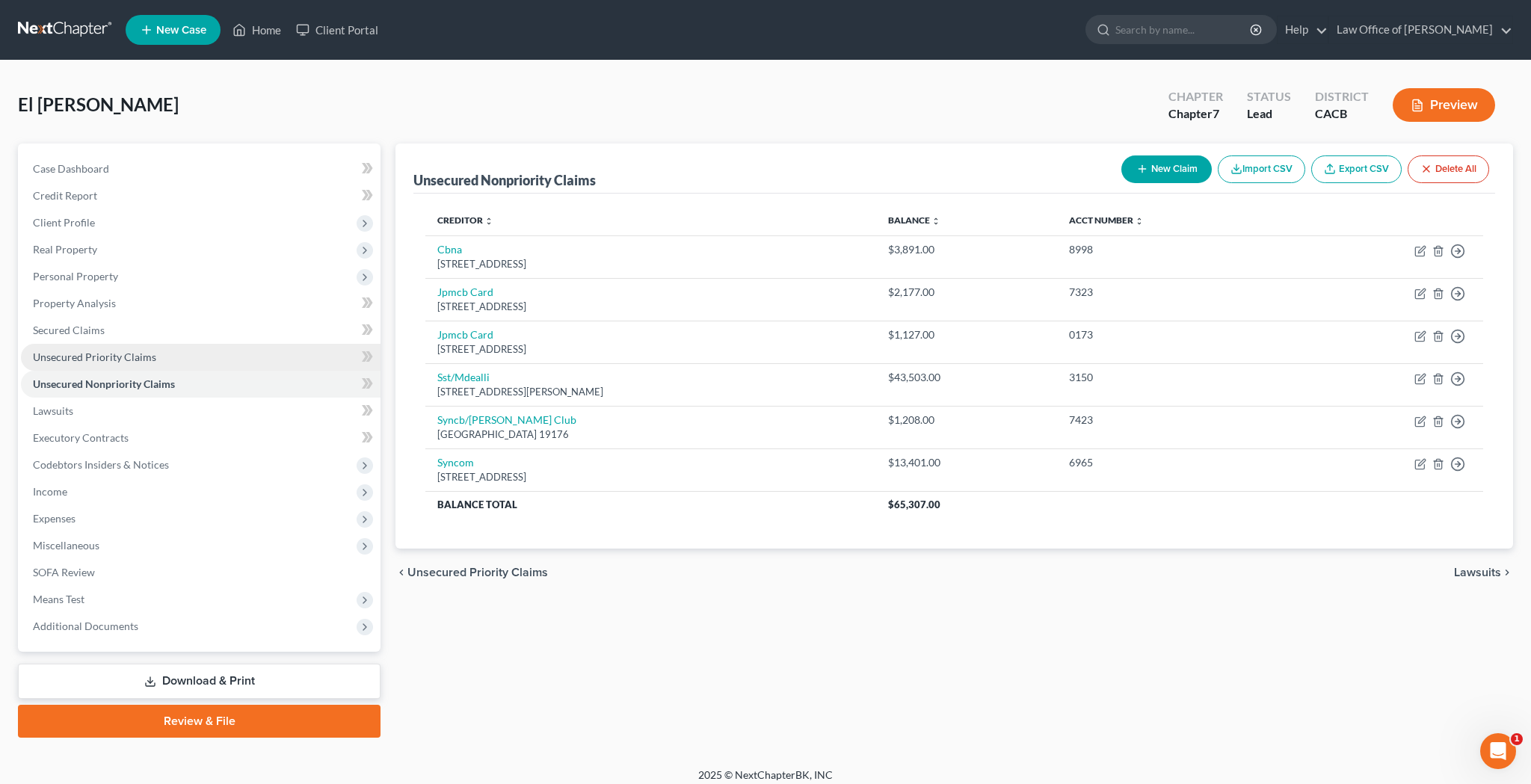
click at [107, 357] on span "Unsecured Priority Claims" at bounding box center [95, 357] width 123 height 13
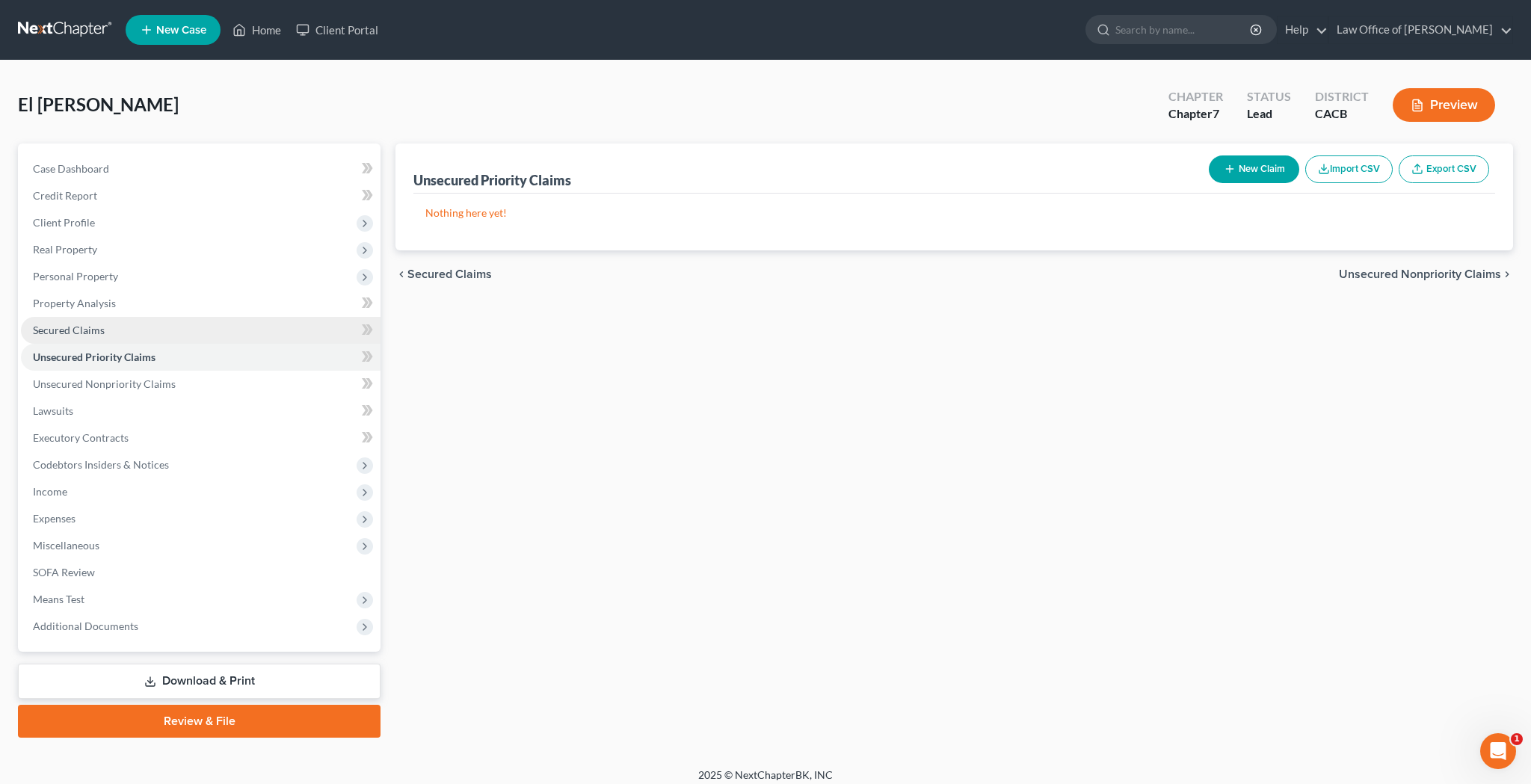
click at [94, 327] on span "Secured Claims" at bounding box center [69, 330] width 72 height 13
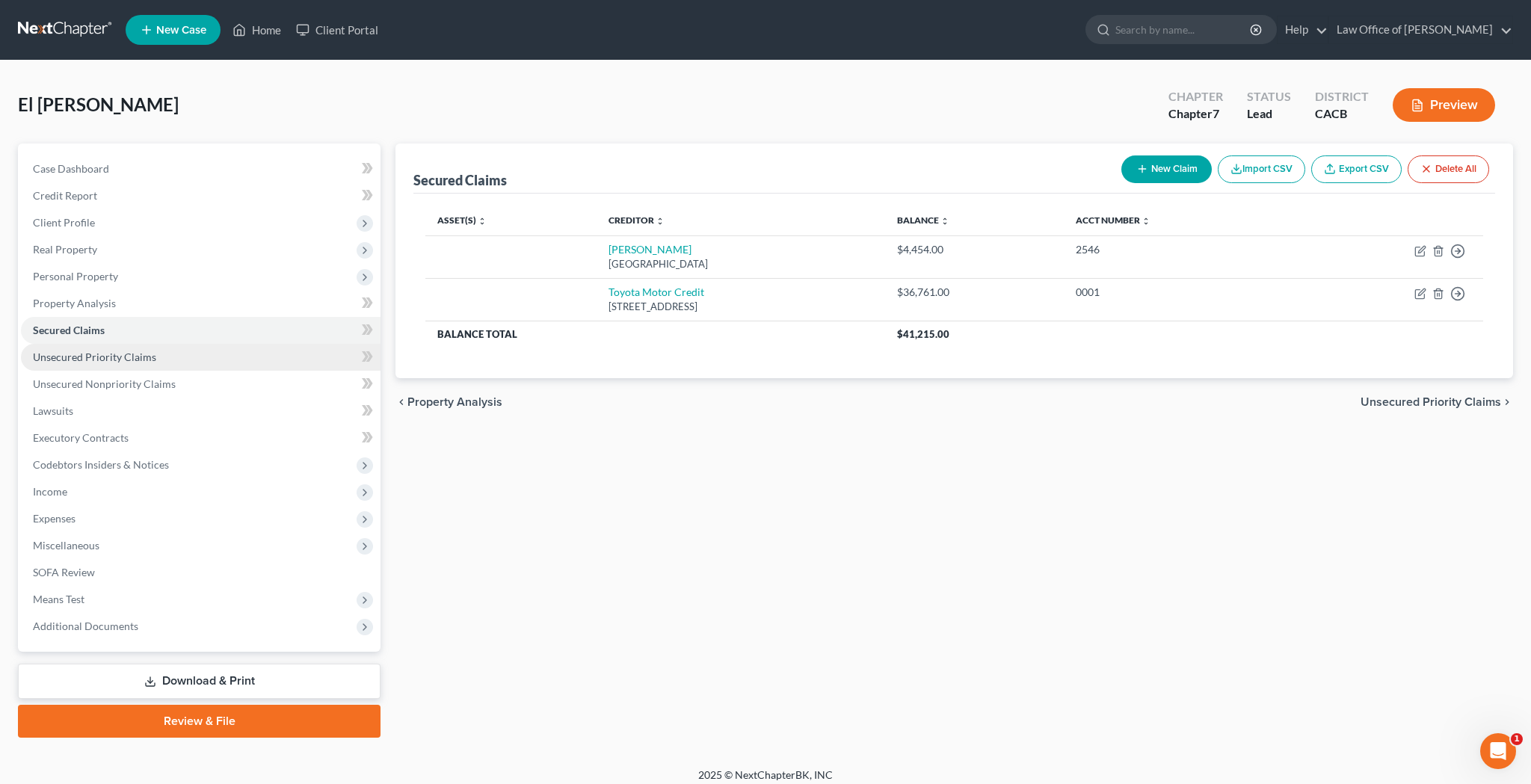
click at [159, 361] on link "Unsecured Priority Claims" at bounding box center [201, 358] width 359 height 27
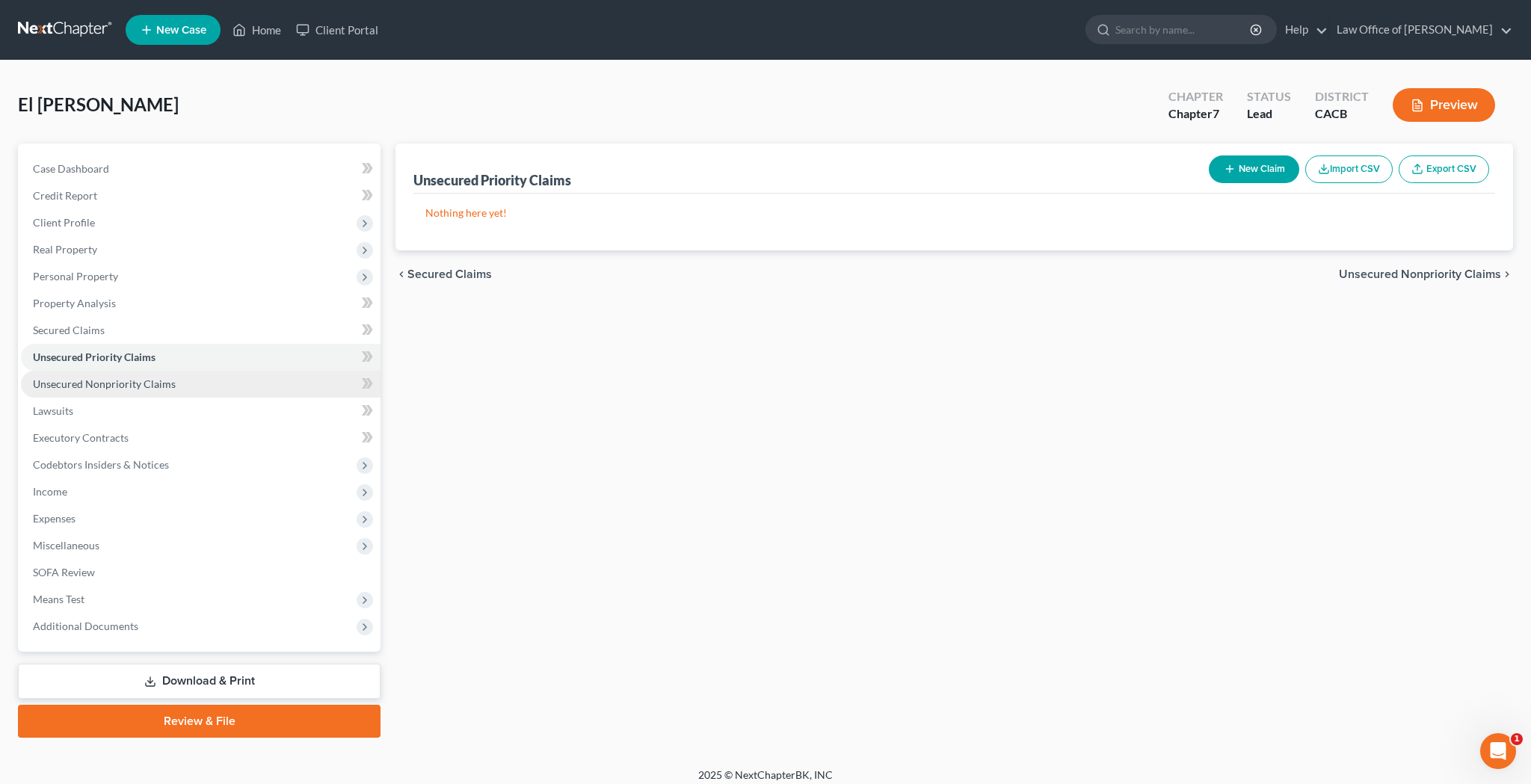
click at [158, 382] on span "Unsecured Nonpriority Claims" at bounding box center [104, 384] width 143 height 13
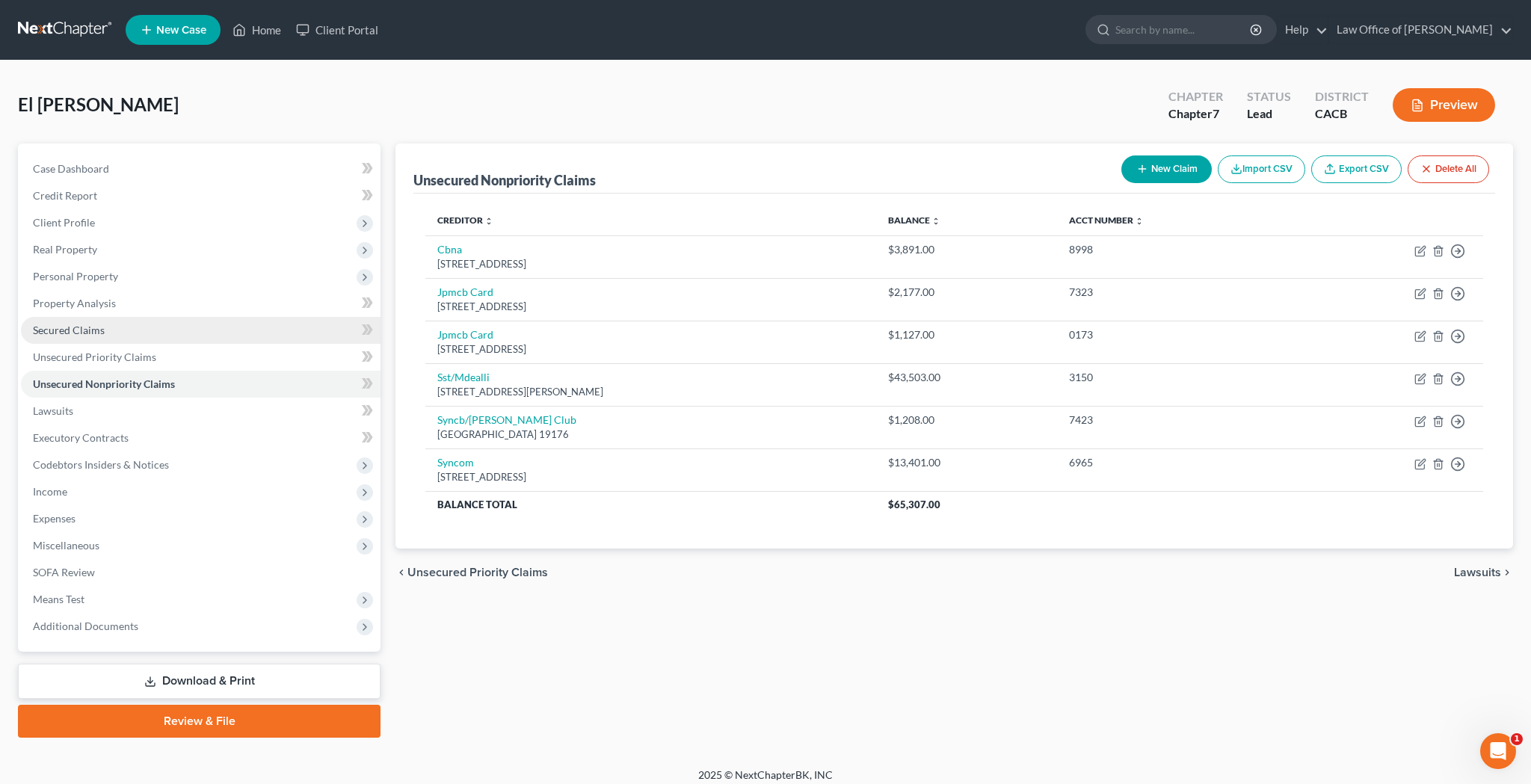
click at [159, 328] on link "Secured Claims" at bounding box center [201, 331] width 359 height 27
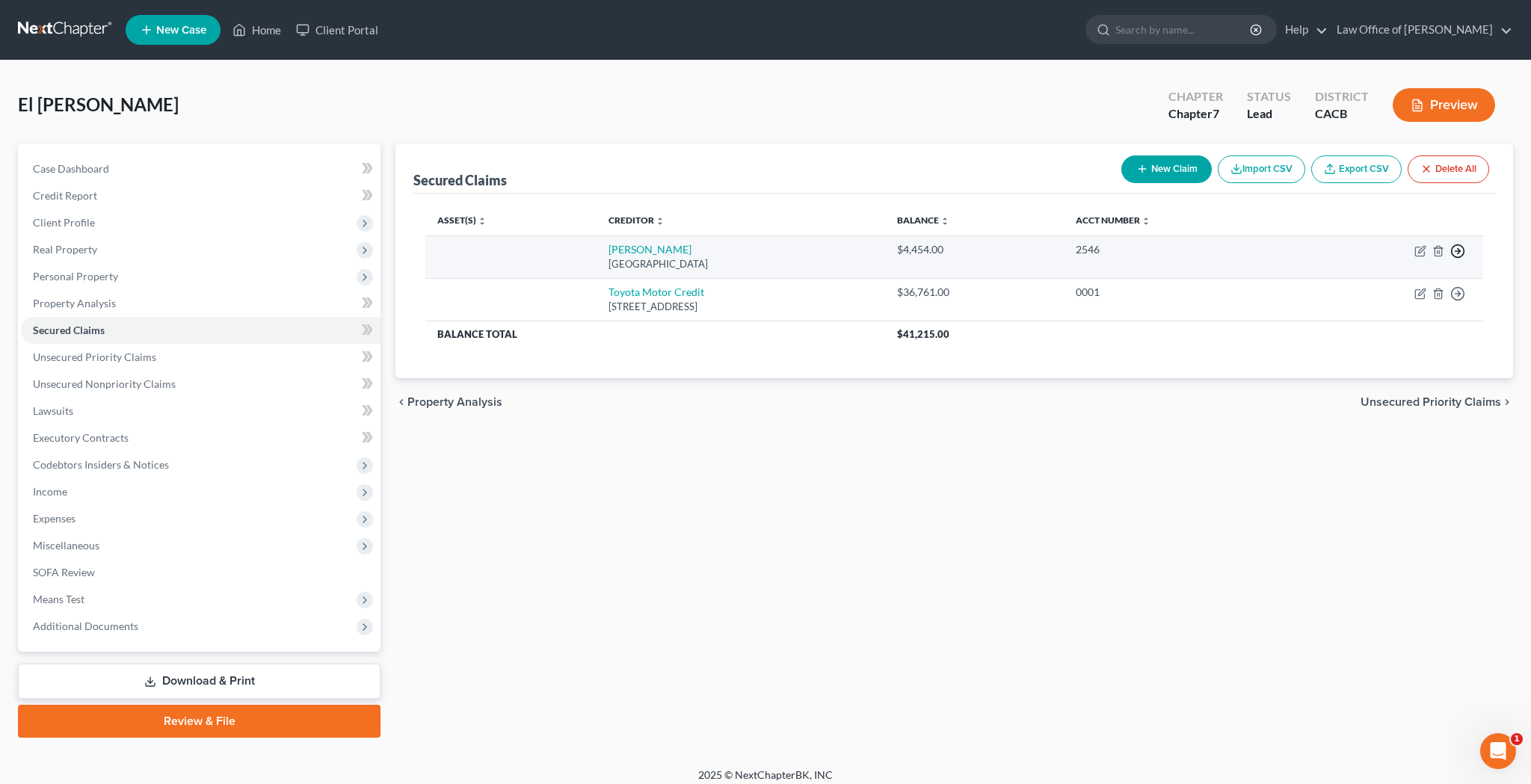
click at [1458, 253] on polyline "button" at bounding box center [1459, 251] width 2 height 6
click at [1390, 289] on link "Move to F" at bounding box center [1390, 287] width 125 height 25
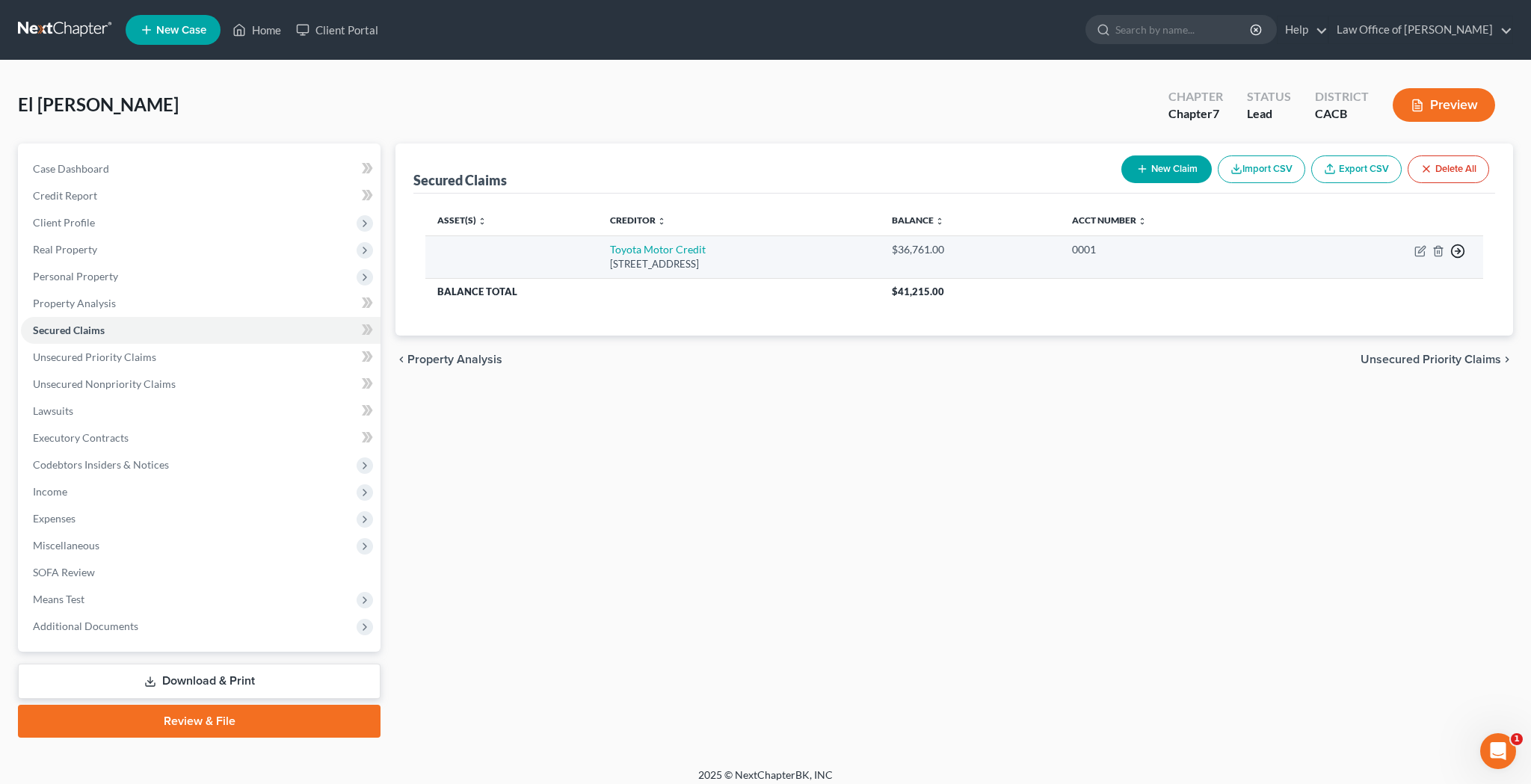
click at [1458, 251] on line "button" at bounding box center [1458, 251] width 6 height 0
click at [1408, 284] on link "Move to F" at bounding box center [1390, 287] width 125 height 25
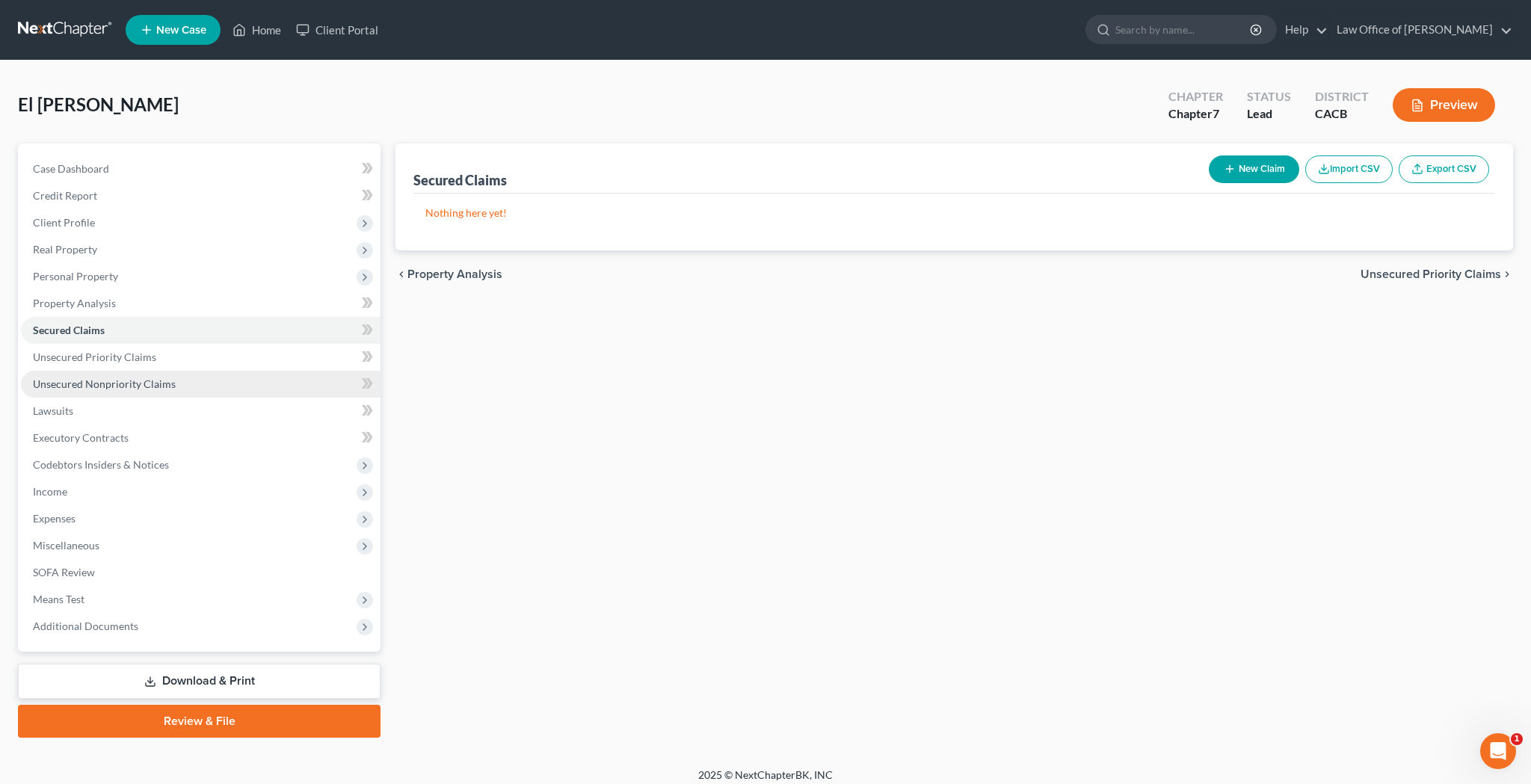
click at [167, 385] on span "Unsecured Nonpriority Claims" at bounding box center [104, 384] width 143 height 13
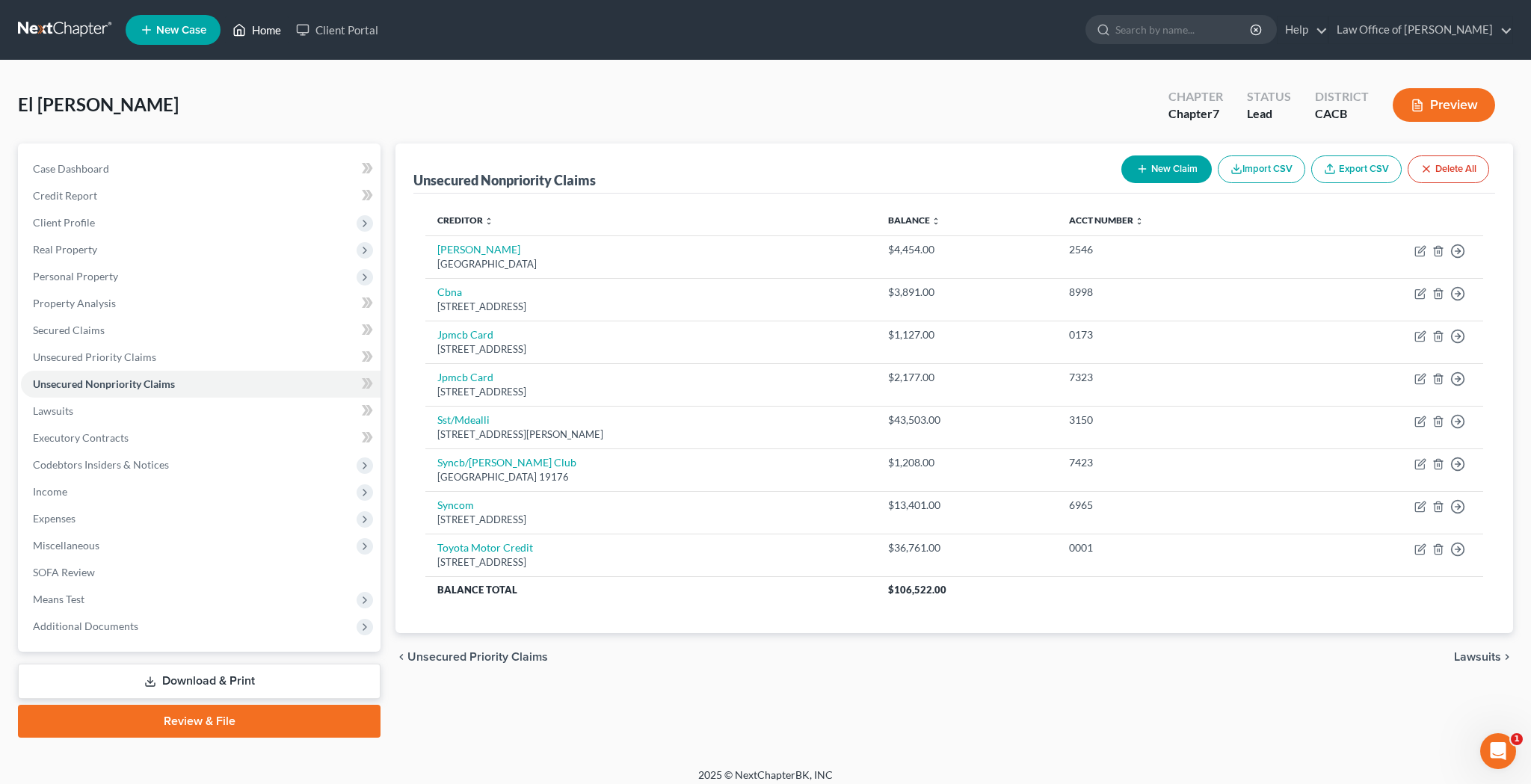
click at [270, 28] on link "Home" at bounding box center [257, 30] width 63 height 27
